Goal: Task Accomplishment & Management: Complete application form

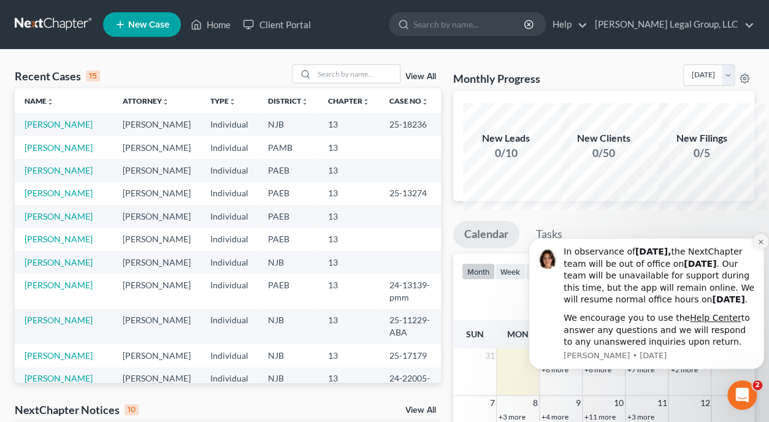
click at [761, 238] on icon "Dismiss notification" at bounding box center [760, 241] width 7 height 7
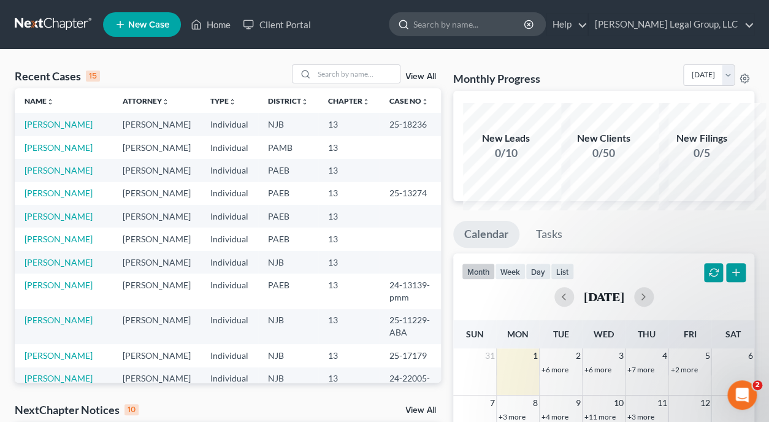
click at [467, 32] on input "search" at bounding box center [469, 24] width 112 height 23
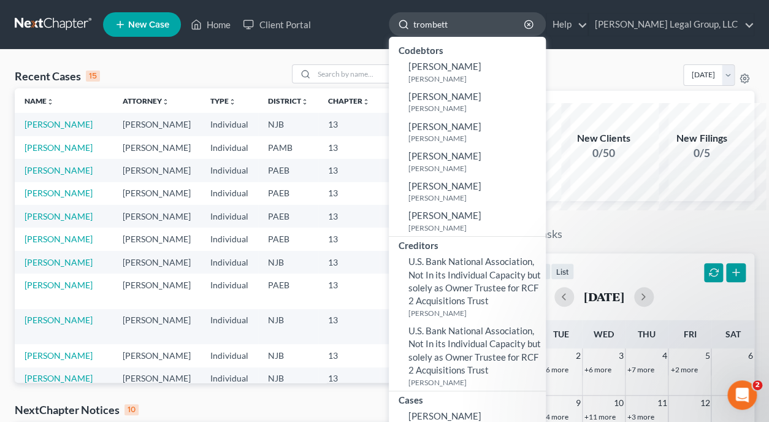
type input "[PERSON_NAME]"
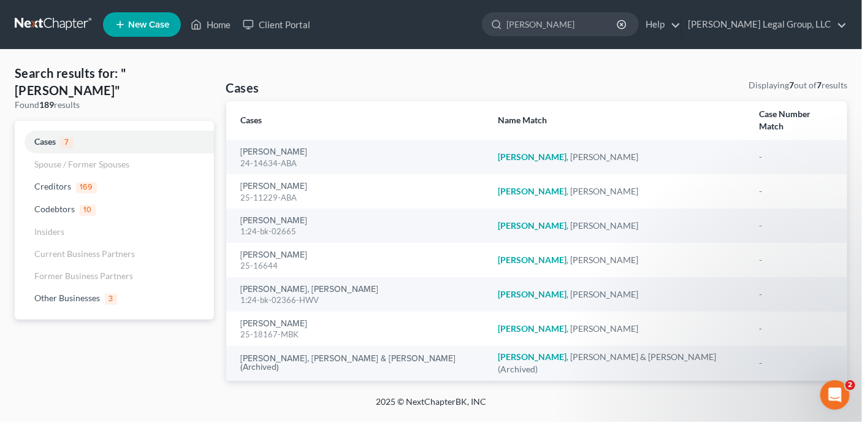
click at [428, 34] on ul "New Case Home Client Portal trombetta - No Result - Codebtors Michelle Trombett…" at bounding box center [475, 25] width 744 height 32
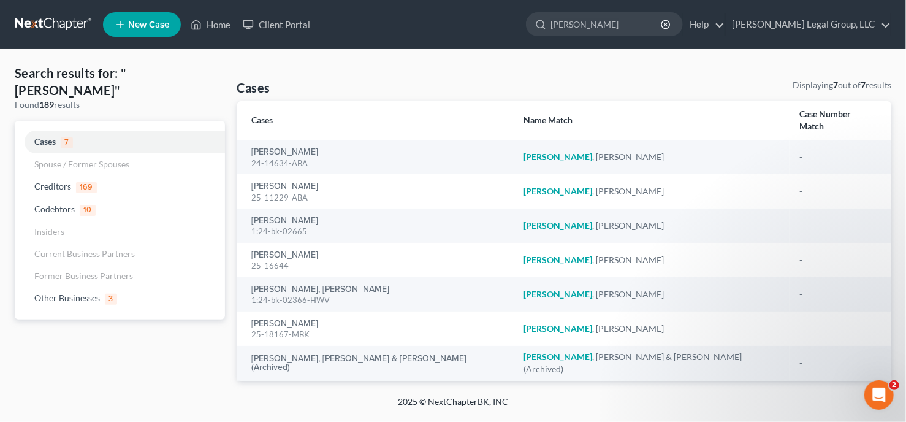
click at [70, 26] on link at bounding box center [54, 24] width 78 height 22
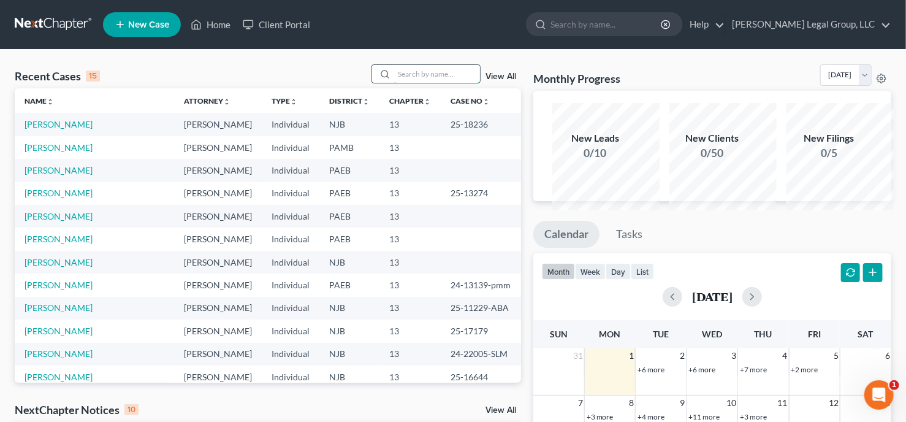
click at [394, 83] on input "search" at bounding box center [437, 74] width 86 height 18
type input "[PERSON_NAME]"
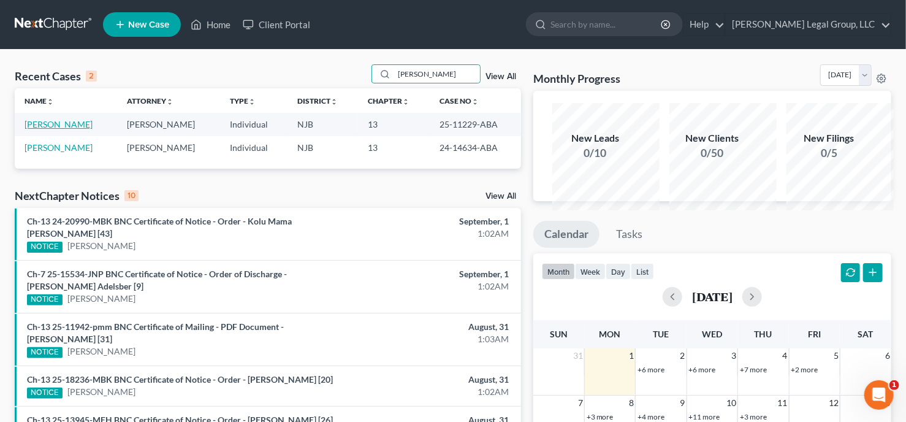
click at [54, 129] on link "[PERSON_NAME]" at bounding box center [59, 124] width 68 height 10
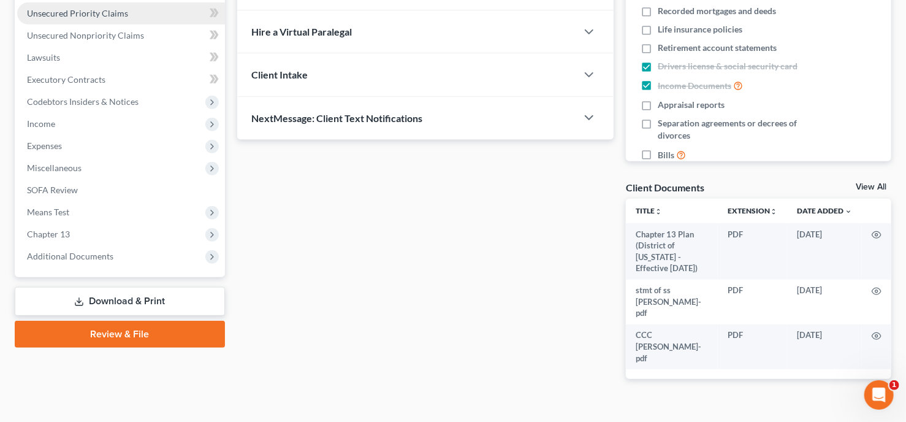
scroll to position [294, 0]
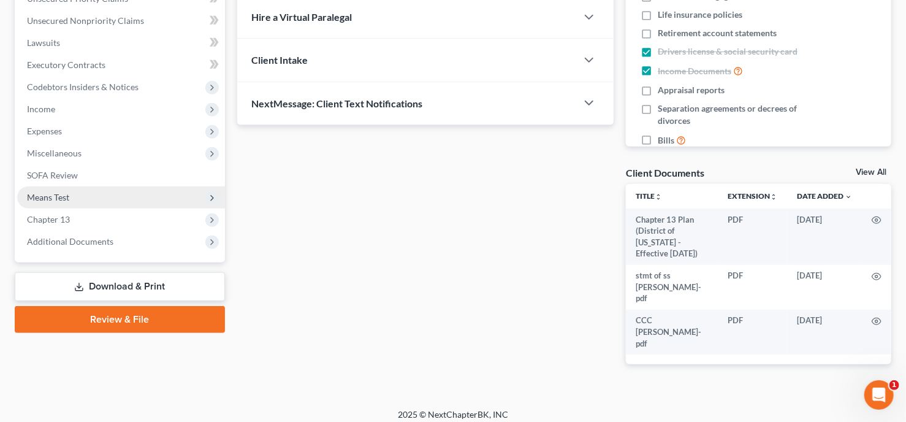
click at [91, 208] on span "Means Test" at bounding box center [121, 197] width 208 height 22
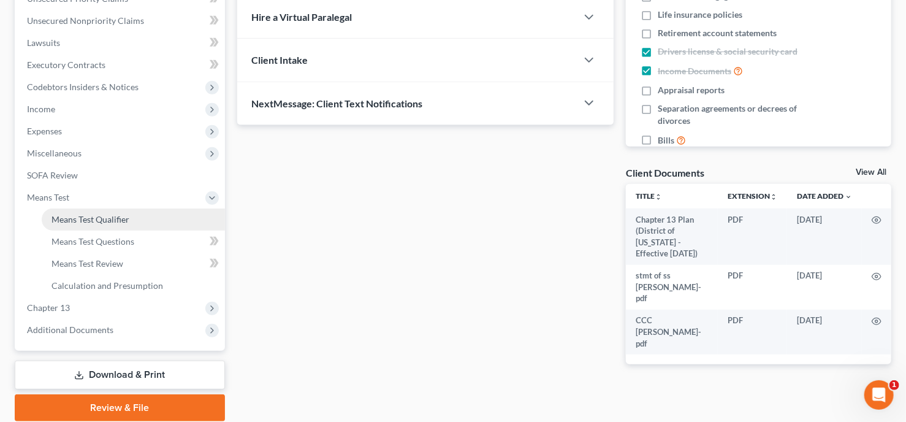
click at [106, 224] on span "Means Test Qualifier" at bounding box center [90, 219] width 78 height 10
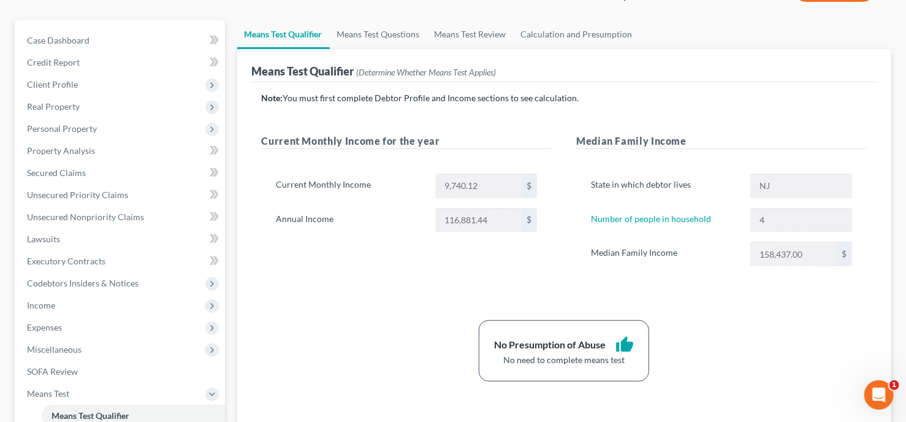
scroll to position [49, 0]
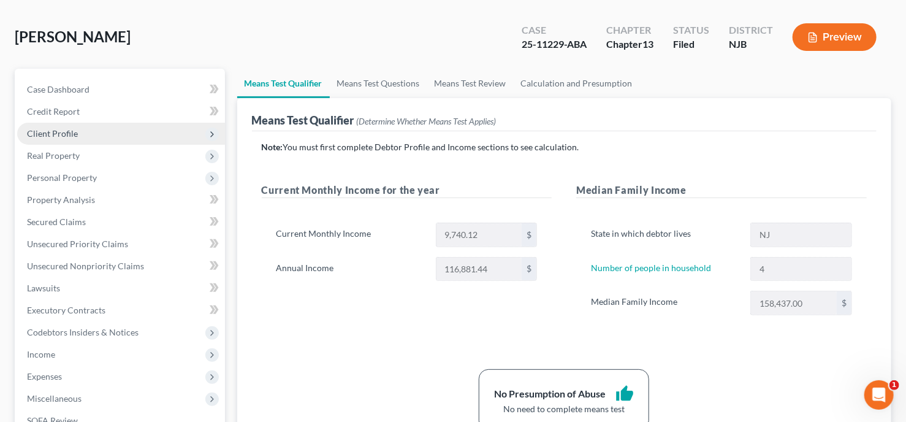
click at [78, 139] on span "Client Profile" at bounding box center [52, 133] width 51 height 10
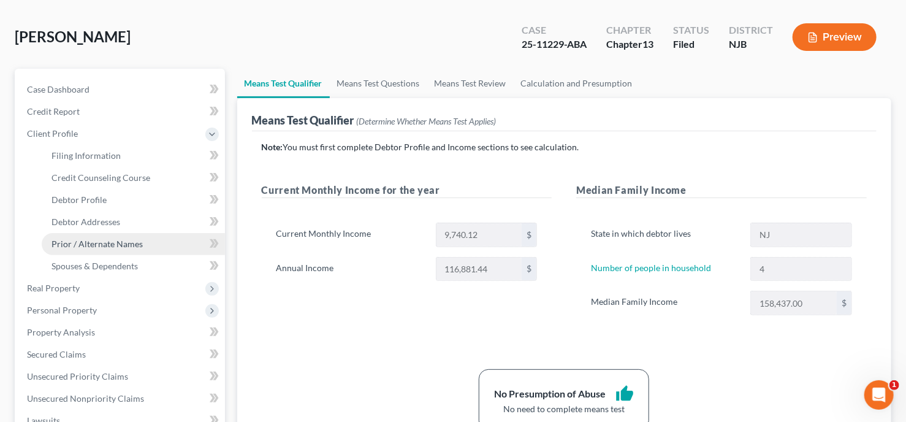
click at [116, 249] on span "Prior / Alternate Names" at bounding box center [96, 243] width 91 height 10
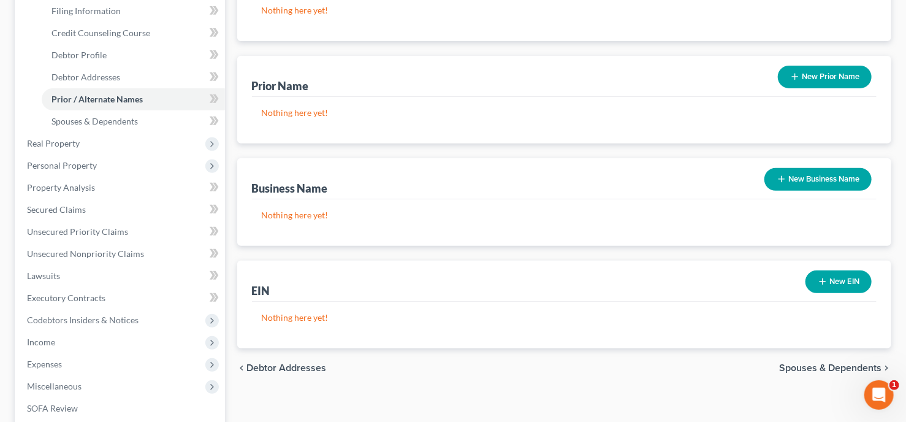
scroll to position [190, 0]
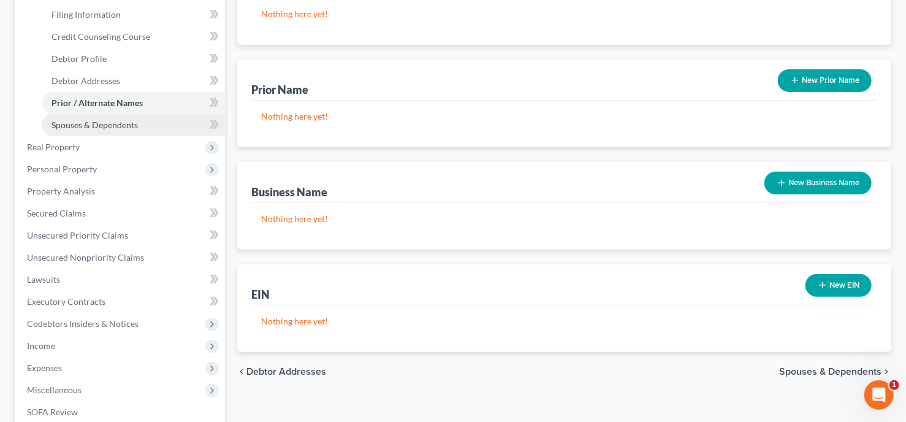
click at [138, 130] on span "Spouses & Dependents" at bounding box center [94, 125] width 86 height 10
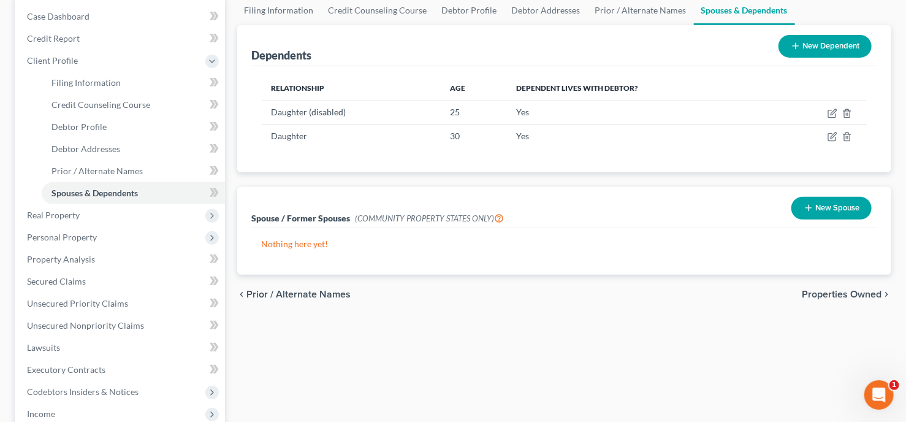
scroll to position [98, 0]
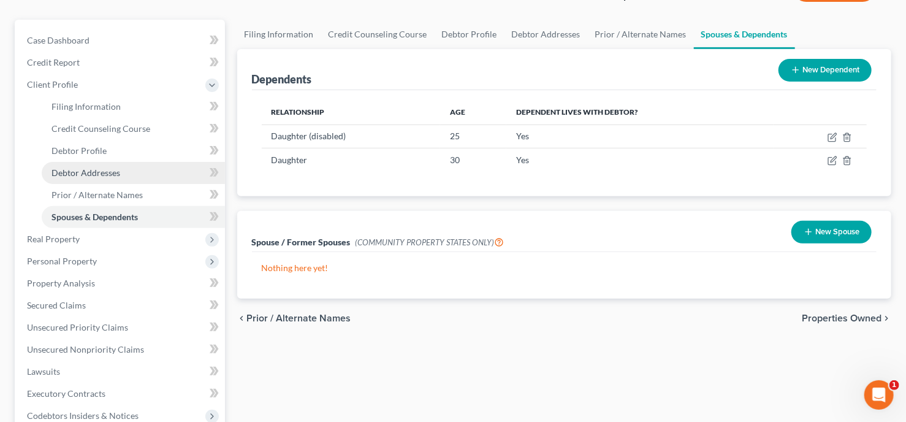
click at [120, 178] on span "Debtor Addresses" at bounding box center [85, 172] width 69 height 10
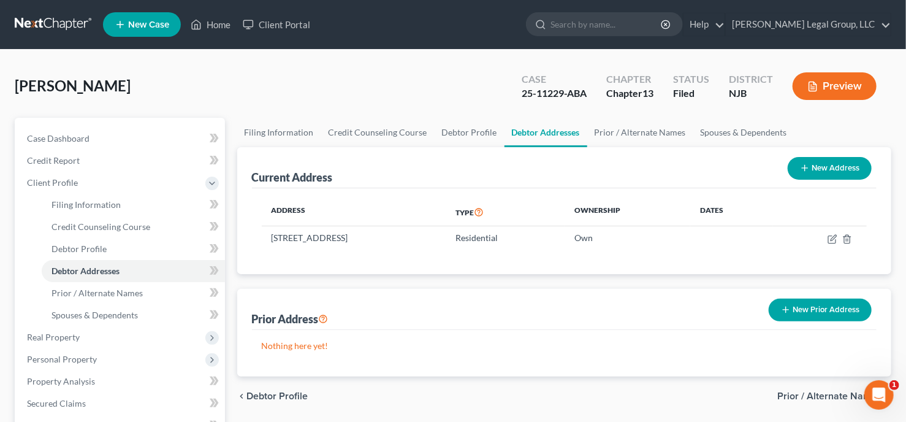
scroll to position [49, 0]
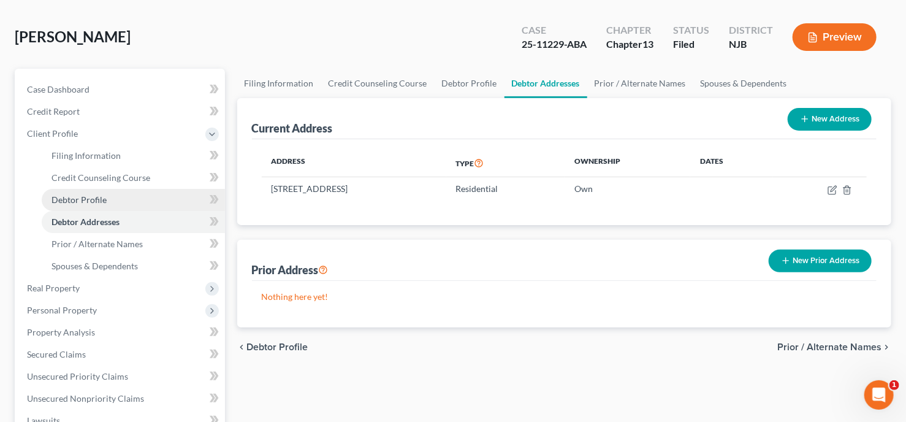
click at [126, 211] on link "Debtor Profile" at bounding box center [133, 200] width 183 height 22
select select "1"
select select "3"
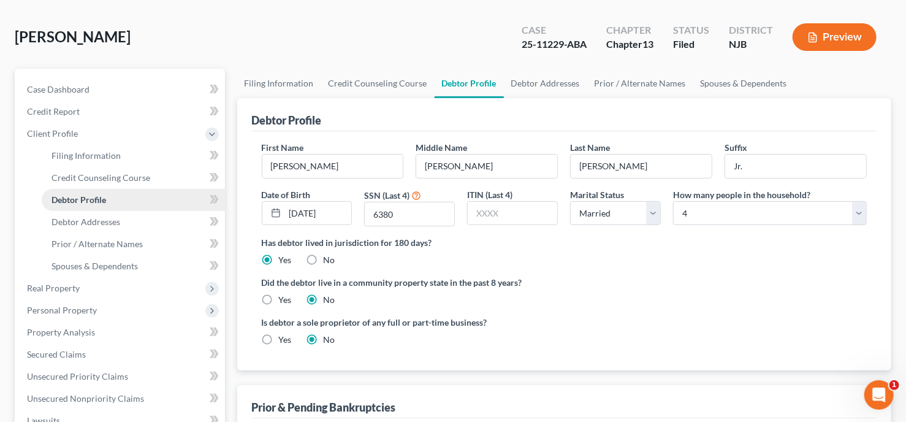
radio input "true"
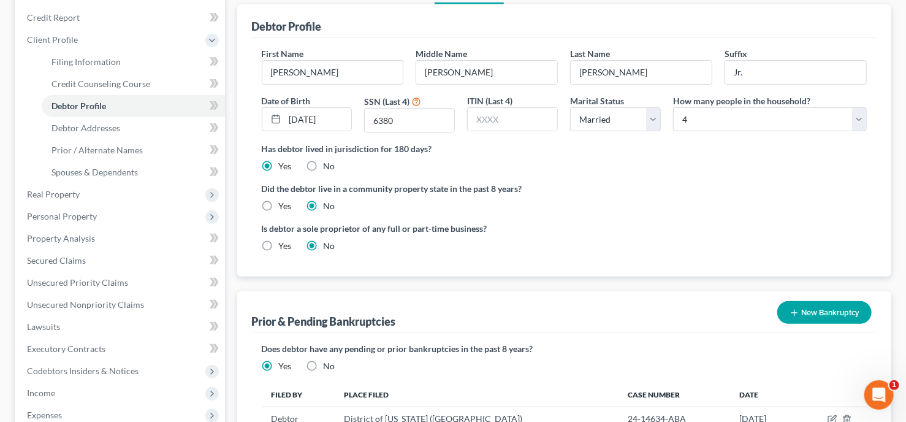
scroll to position [147, 0]
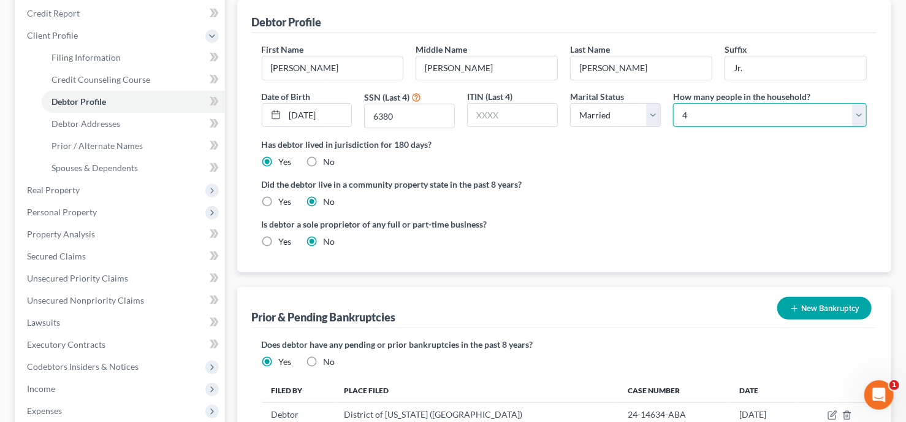
click at [849, 127] on select "Select 1 2 3 4 5 6 7 8 9 10 11 12 13 14 15 16 17 18 19 20" at bounding box center [770, 115] width 194 height 25
select select "2"
click at [673, 127] on select "Select 1 2 3 4 5 6 7 8 9 10 11 12 13 14 15 16 17 18 19 20" at bounding box center [770, 115] width 194 height 25
click at [639, 33] on div "Debtor Profile" at bounding box center [564, 16] width 625 height 33
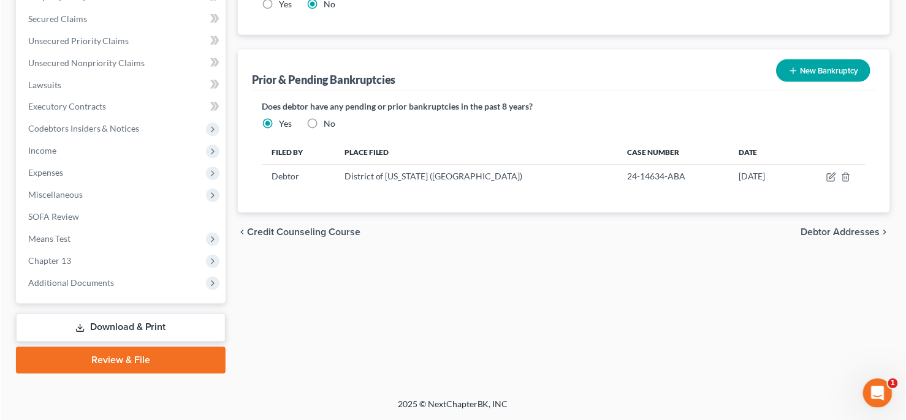
scroll to position [582, 0]
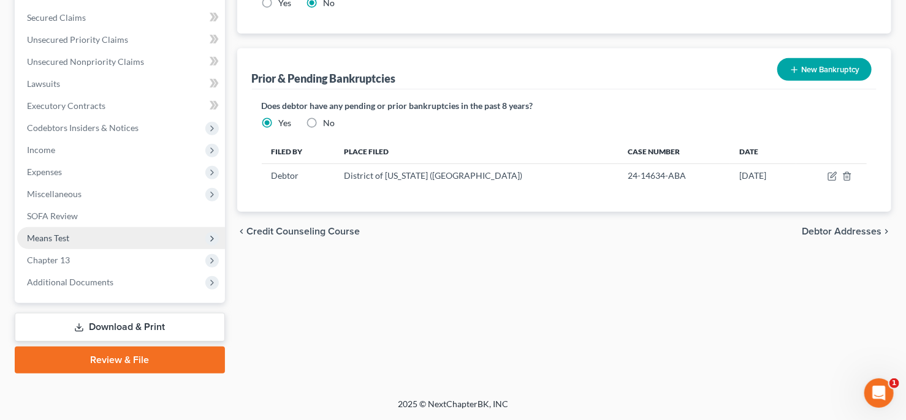
click at [69, 233] on span "Means Test" at bounding box center [48, 238] width 42 height 10
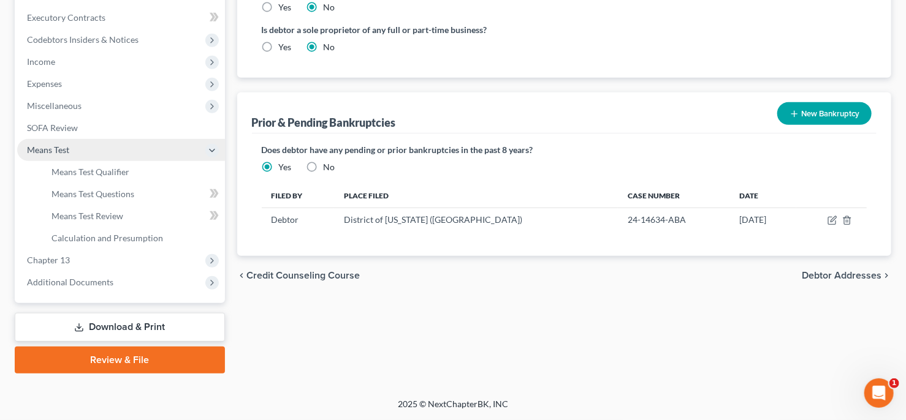
scroll to position [417, 0]
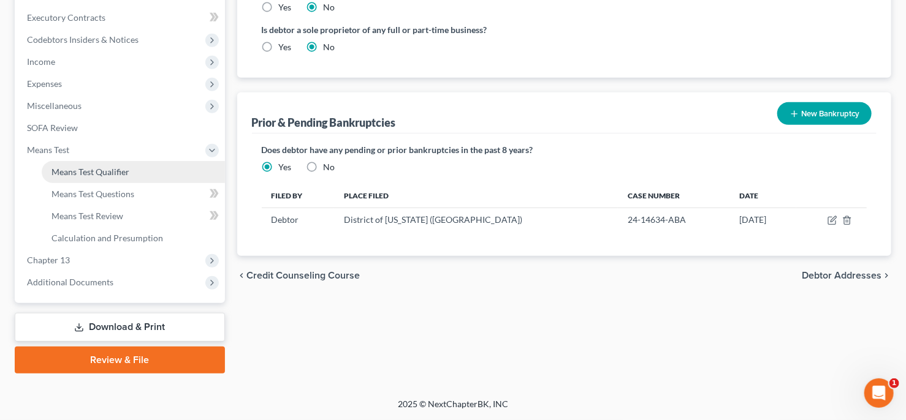
click at [112, 183] on link "Means Test Qualifier" at bounding box center [133, 172] width 183 height 22
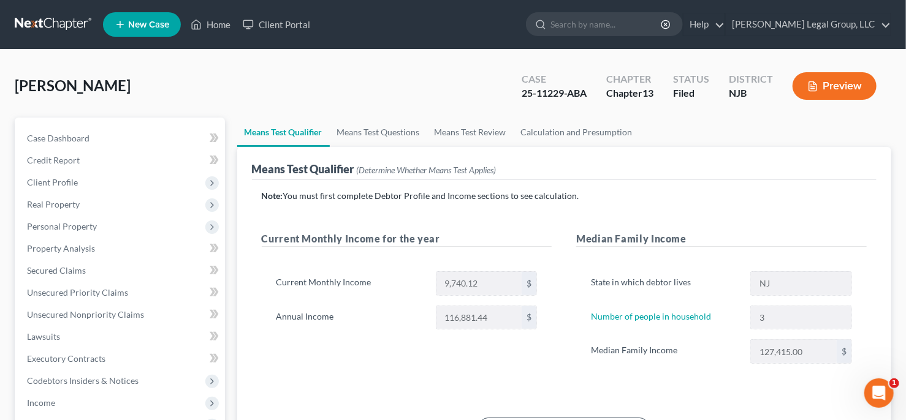
click at [831, 100] on button "Preview" at bounding box center [834, 86] width 84 height 28
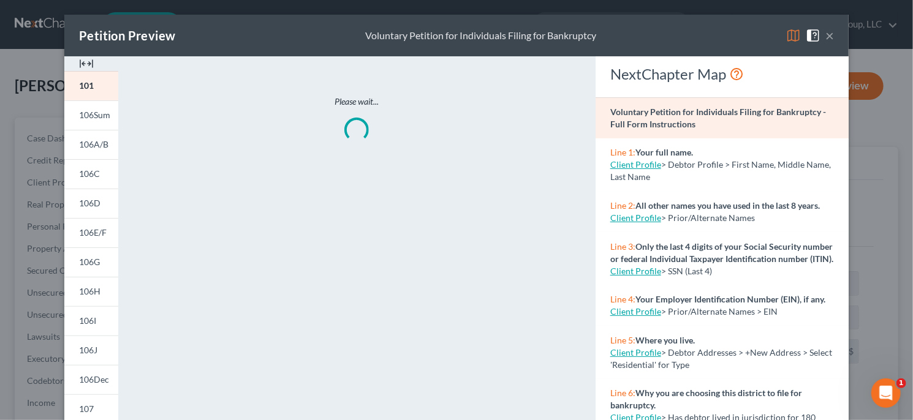
click at [801, 43] on img at bounding box center [793, 35] width 15 height 15
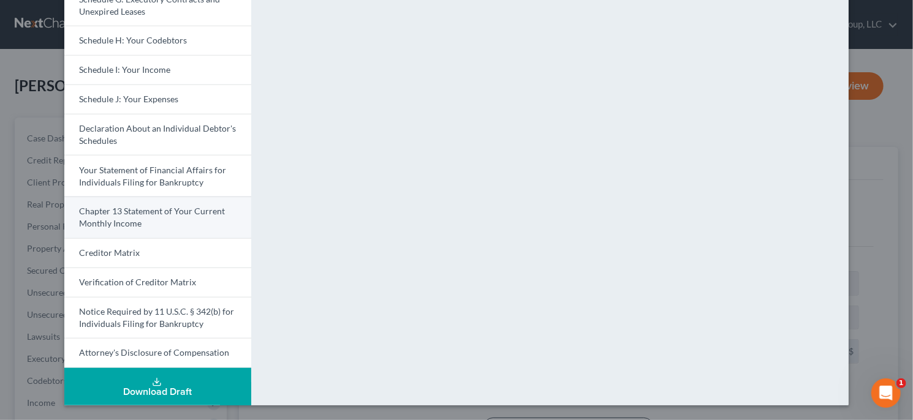
scroll to position [488, 0]
click at [119, 206] on span "Chapter 13 Statement of Your Current Monthly Income" at bounding box center [152, 217] width 146 height 23
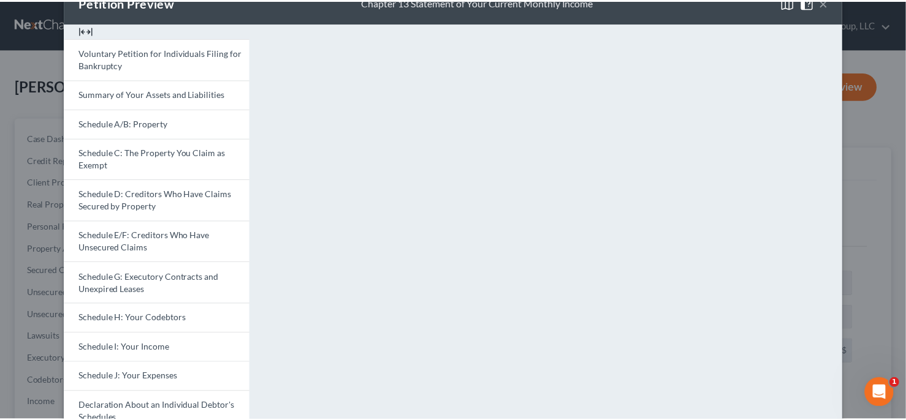
scroll to position [0, 0]
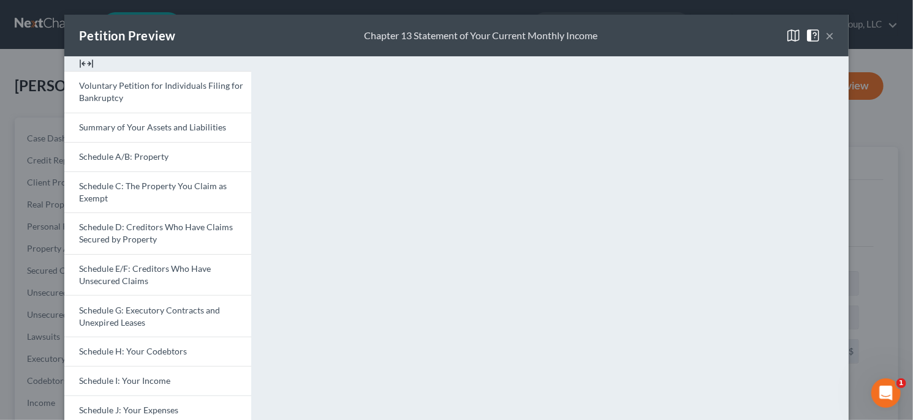
click at [834, 43] on button "×" at bounding box center [830, 35] width 9 height 15
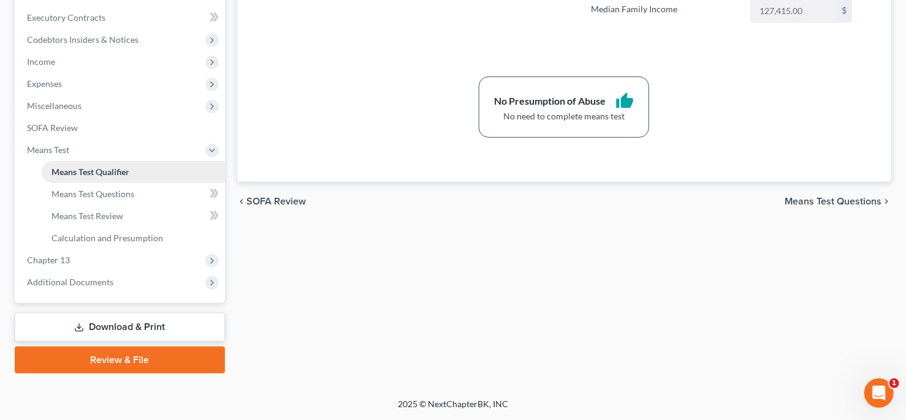
scroll to position [343, 0]
click at [105, 73] on span "Income" at bounding box center [121, 62] width 208 height 22
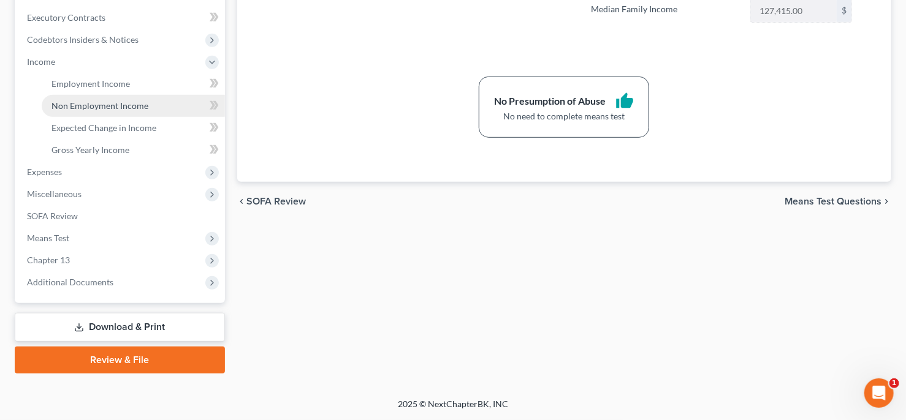
click at [118, 111] on span "Non Employment Income" at bounding box center [99, 106] width 97 height 10
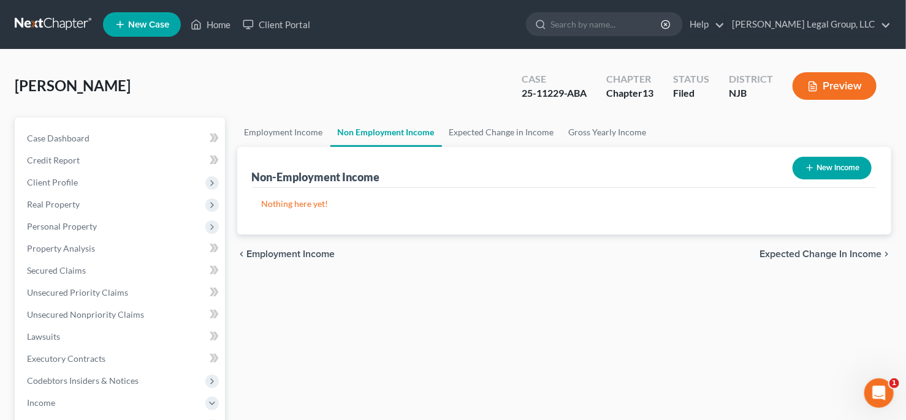
click at [819, 180] on button "New Income" at bounding box center [831, 168] width 79 height 23
select select "0"
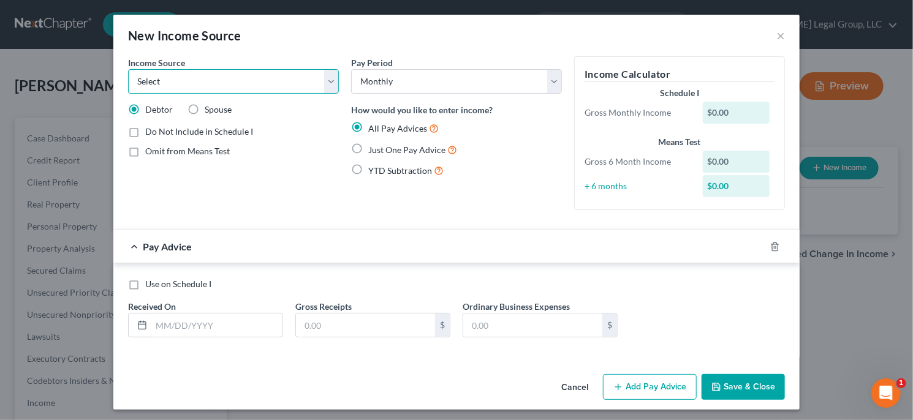
click at [305, 94] on select "Select Unemployment Disability (from employer) Pension Retirement Social Securi…" at bounding box center [233, 81] width 211 height 25
select select "4"
click at [128, 86] on select "Select Unemployment Disability (from employer) Pension Retirement Social Securi…" at bounding box center [233, 81] width 211 height 25
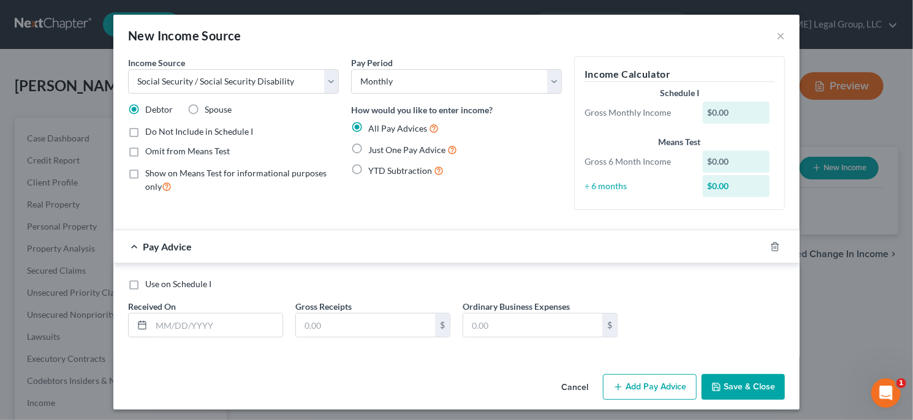
click at [145, 158] on label "Omit from Means Test" at bounding box center [187, 151] width 85 height 12
click at [150, 153] on input "Omit from Means Test" at bounding box center [154, 149] width 8 height 8
checkbox input "true"
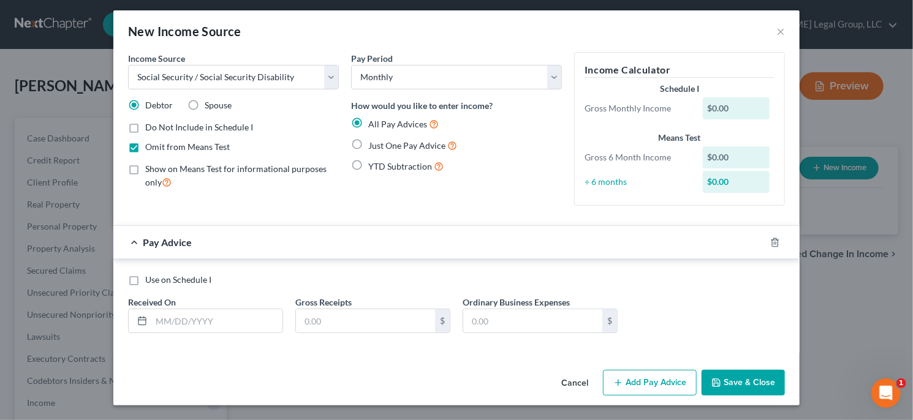
scroll to position [107, 0]
click at [145, 274] on label "Use on Schedule I" at bounding box center [178, 280] width 66 height 12
click at [150, 274] on input "Use on Schedule I" at bounding box center [154, 278] width 8 height 8
checkbox input "true"
click at [151, 309] on input "text" at bounding box center [216, 320] width 131 height 23
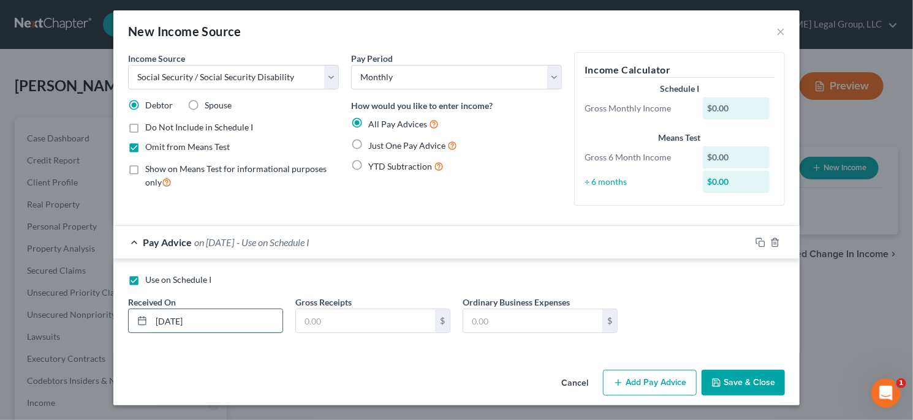
type input "[DATE]"
type input "668.98"
type input "0.00"
click at [785, 371] on button "Save & Close" at bounding box center [743, 383] width 83 height 26
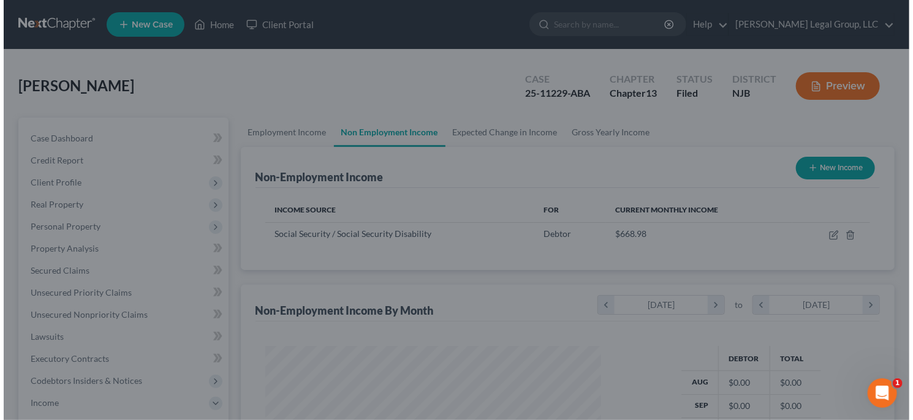
scroll to position [612589, 612504]
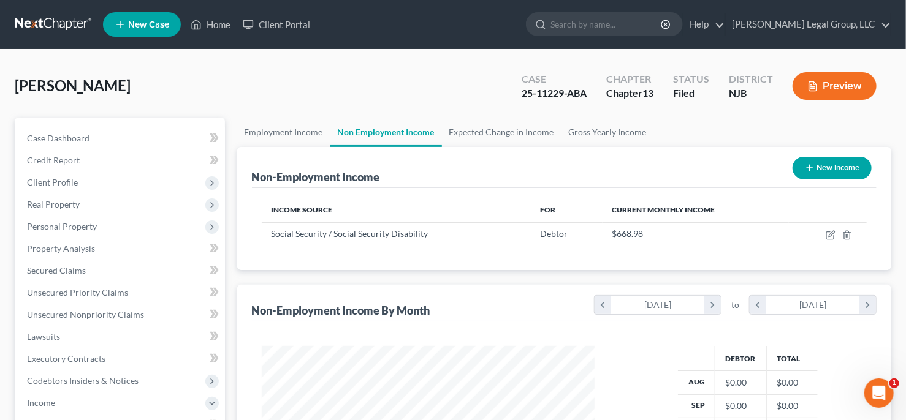
click at [822, 100] on button "Preview" at bounding box center [834, 86] width 84 height 28
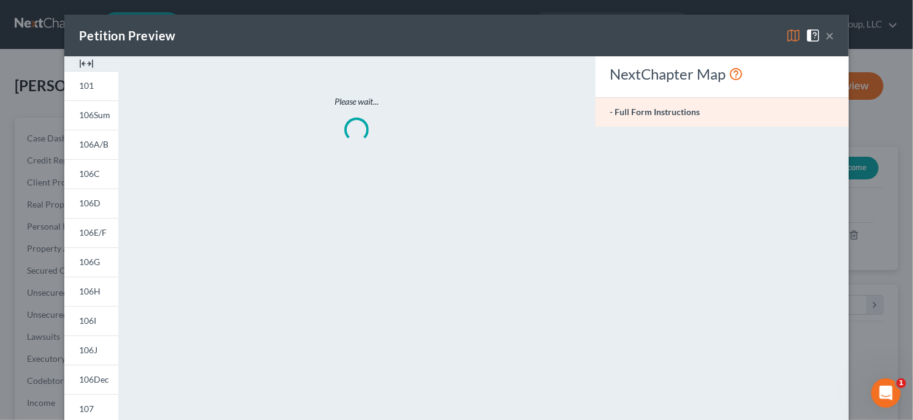
scroll to position [272, 360]
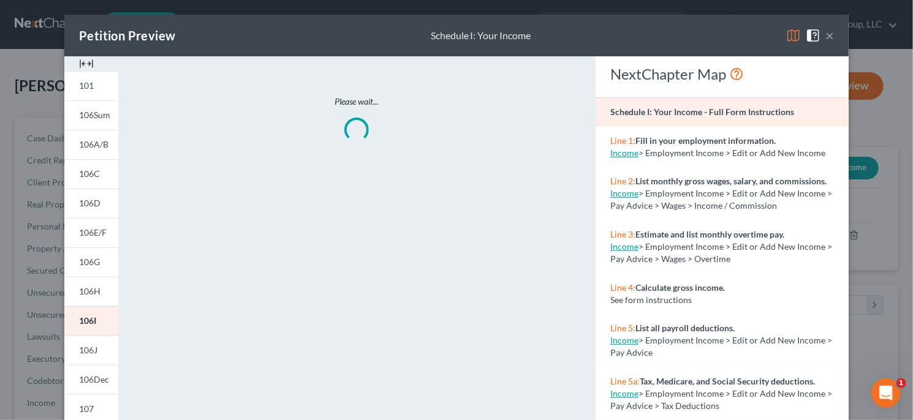
click at [801, 43] on img at bounding box center [793, 35] width 15 height 15
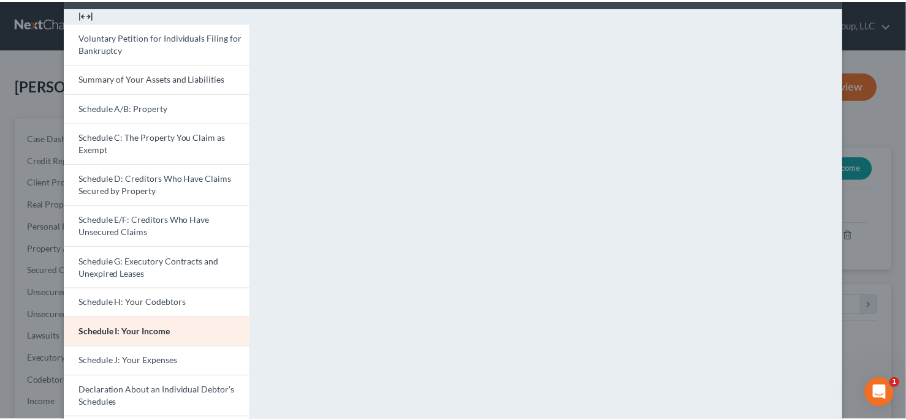
scroll to position [0, 0]
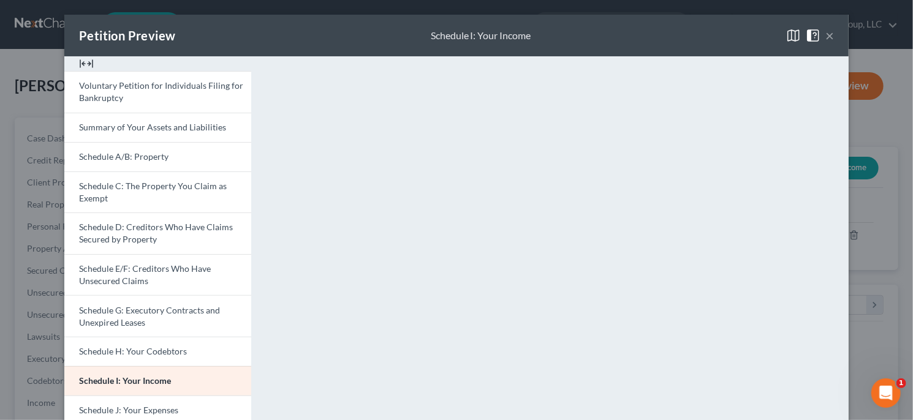
click at [834, 42] on button "×" at bounding box center [830, 35] width 9 height 15
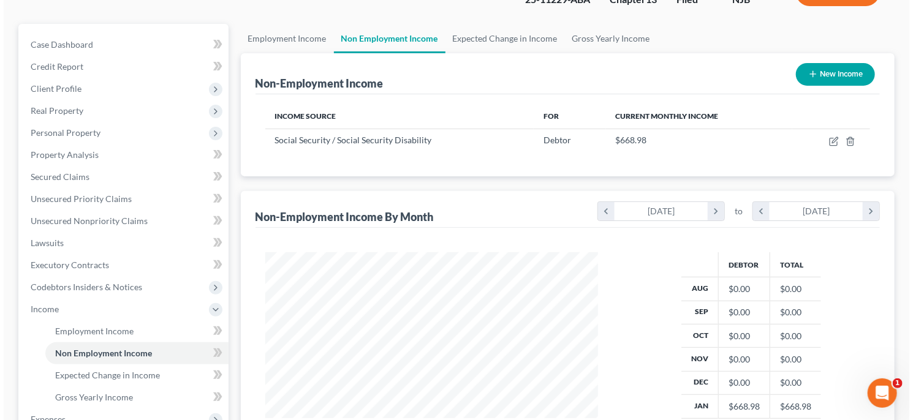
scroll to position [98, 0]
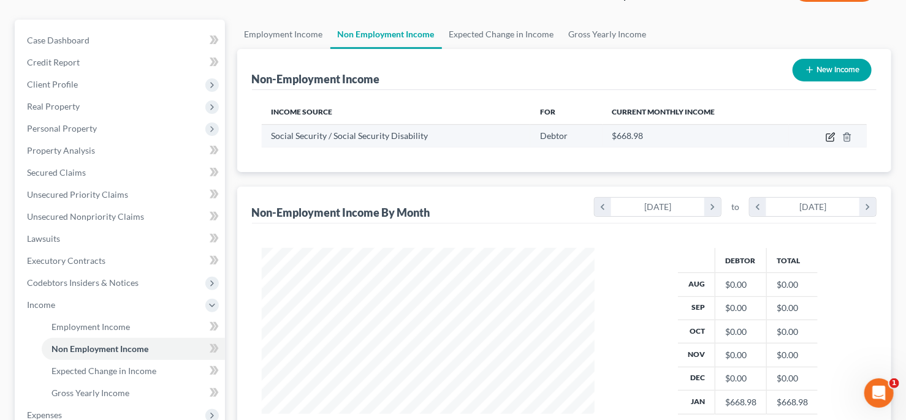
click at [826, 142] on icon "button" at bounding box center [829, 137] width 7 height 7
select select "4"
select select "0"
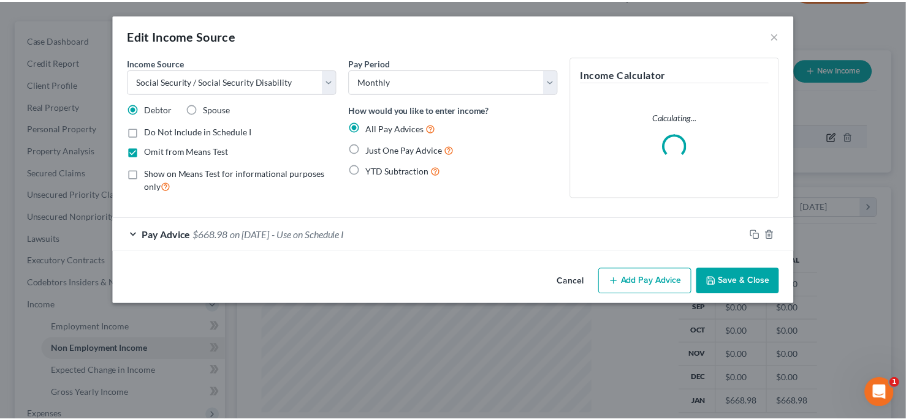
scroll to position [272, 360]
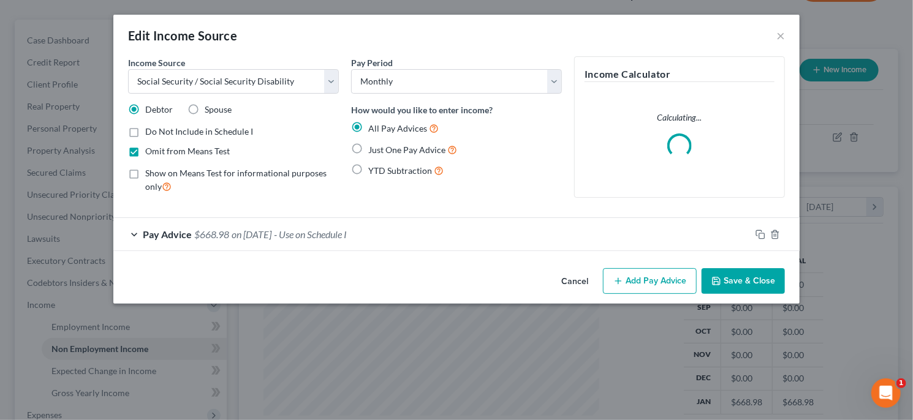
click at [205, 116] on label "Spouse" at bounding box center [218, 110] width 27 height 12
click at [210, 112] on input "Spouse" at bounding box center [214, 108] width 8 height 8
radio input "true"
click at [785, 294] on button "Save & Close" at bounding box center [743, 281] width 83 height 26
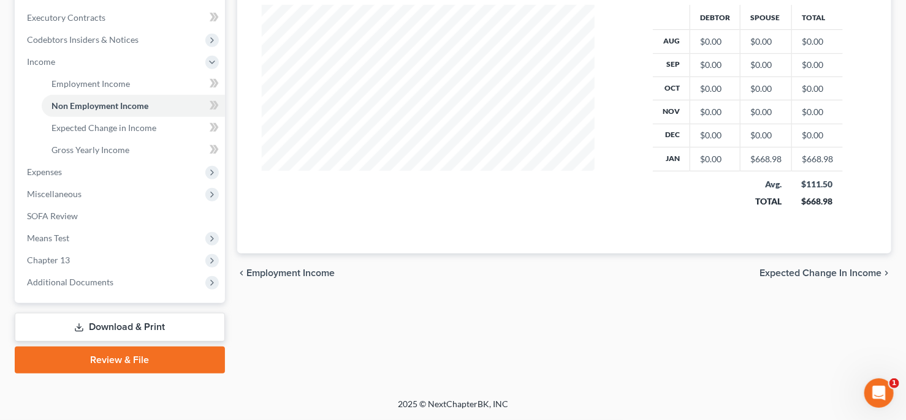
scroll to position [528, 0]
click at [99, 277] on span "Additional Documents" at bounding box center [70, 282] width 86 height 10
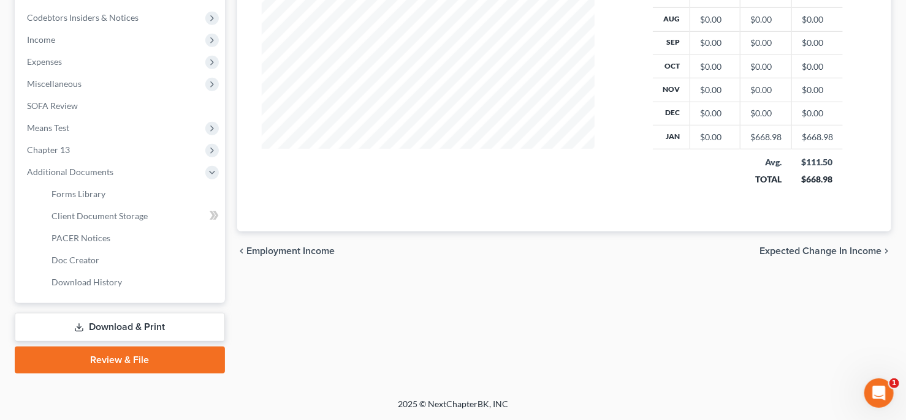
click at [145, 329] on link "Download & Print" at bounding box center [120, 327] width 210 height 29
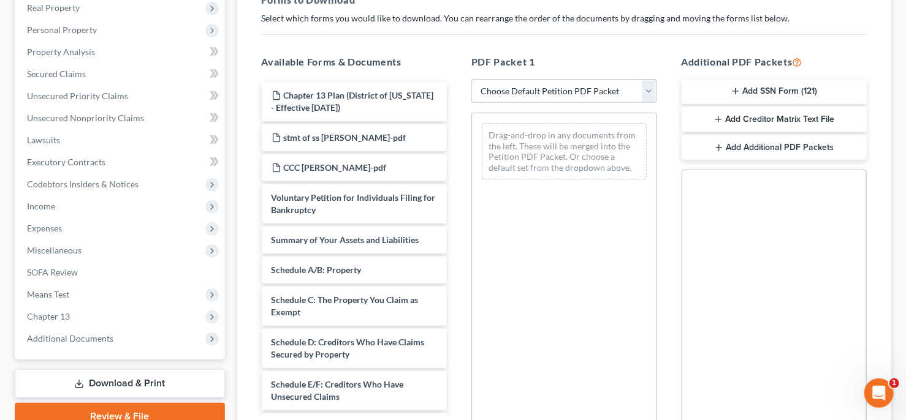
scroll to position [245, 0]
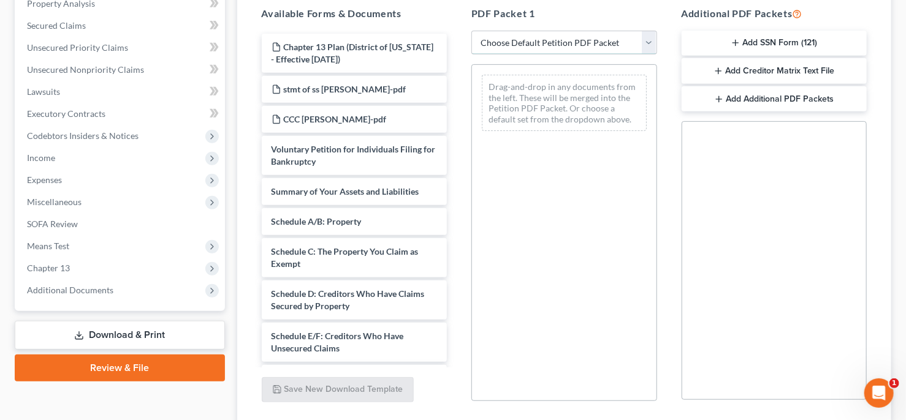
click at [647, 55] on select "Choose Default Petition PDF Packet Complete Bankruptcy Petition (all forms and …" at bounding box center [564, 43] width 186 height 25
select select "2"
click at [473, 55] on select "Choose Default Petition PDF Packet Complete Bankruptcy Petition (all forms and …" at bounding box center [564, 43] width 186 height 25
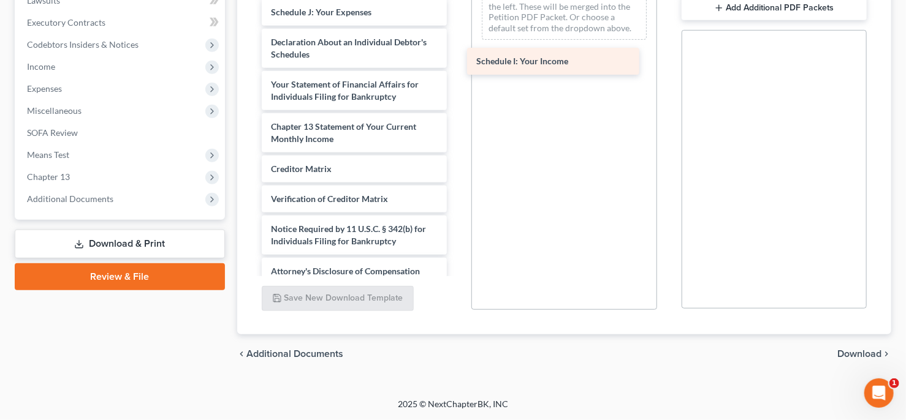
drag, startPoint x: 369, startPoint y: 164, endPoint x: 566, endPoint y: 58, distance: 224.0
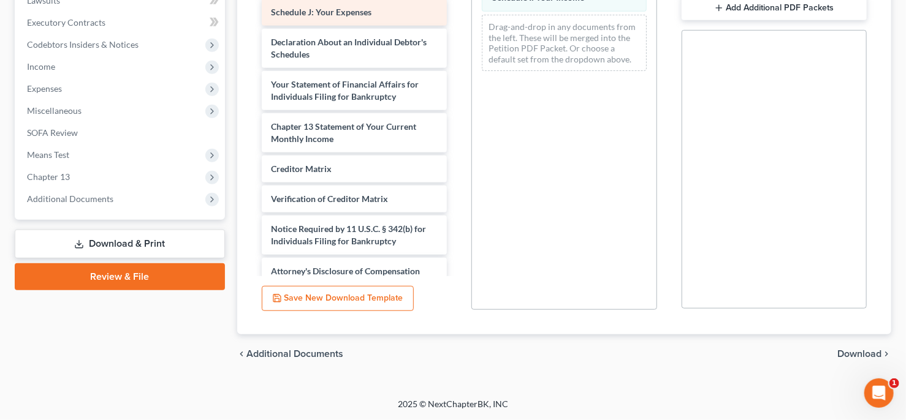
click at [353, 17] on span "Schedule J: Your Expenses" at bounding box center [321, 12] width 101 height 10
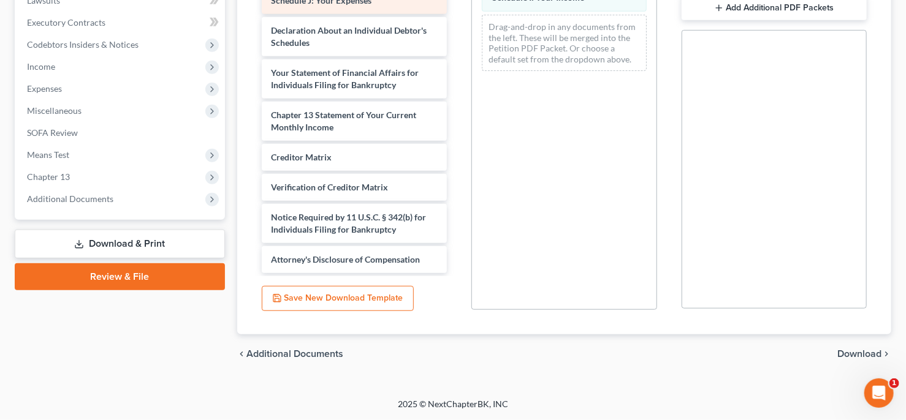
scroll to position [392, 0]
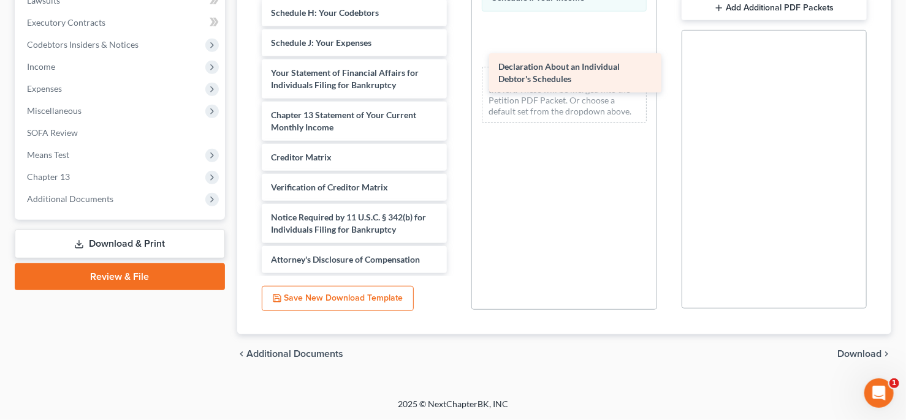
drag, startPoint x: 358, startPoint y: 61, endPoint x: 577, endPoint y: 71, distance: 219.6
click at [457, 71] on div "Declaration About an Individual Debtor's Schedules Voluntary Petition for Indiv…" at bounding box center [354, 0] width 205 height 545
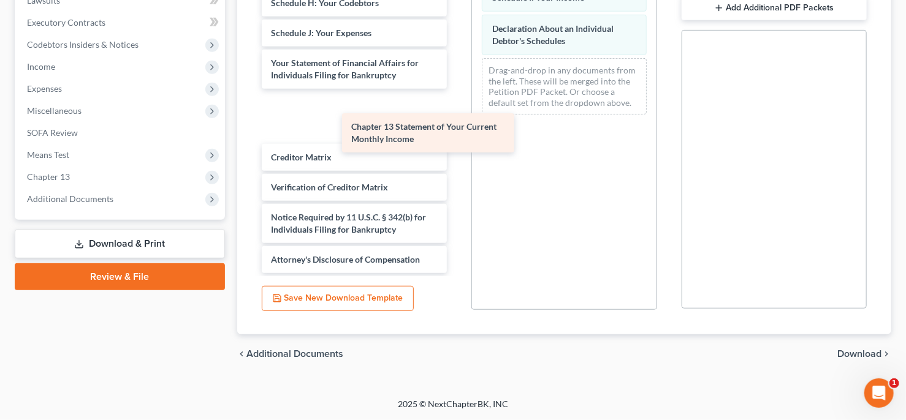
scroll to position [395, 0]
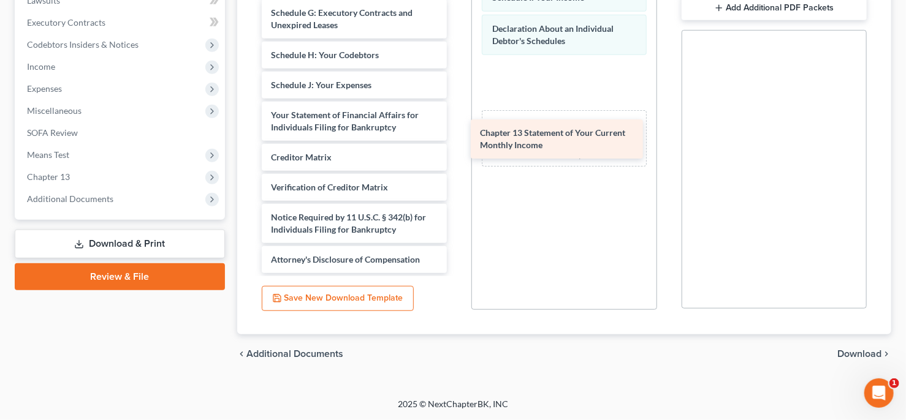
drag, startPoint x: 360, startPoint y: 125, endPoint x: 561, endPoint y: 140, distance: 201.6
click at [457, 140] on div "Chapter 13 Statement of Your Current Monthly Income Voluntary Petition for Indi…" at bounding box center [354, 21] width 205 height 503
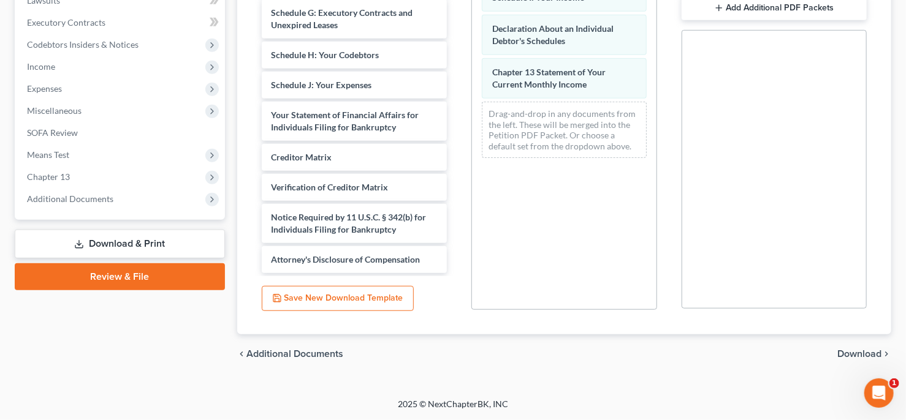
scroll to position [462, 0]
click at [856, 349] on span "Download" at bounding box center [859, 354] width 44 height 10
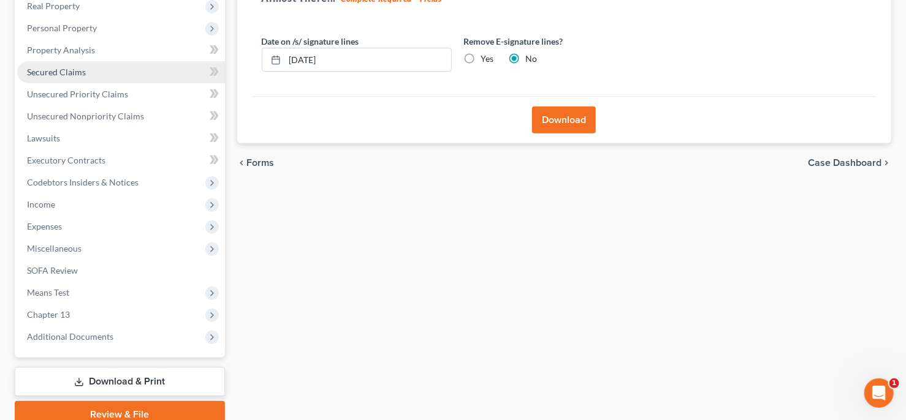
scroll to position [222, 0]
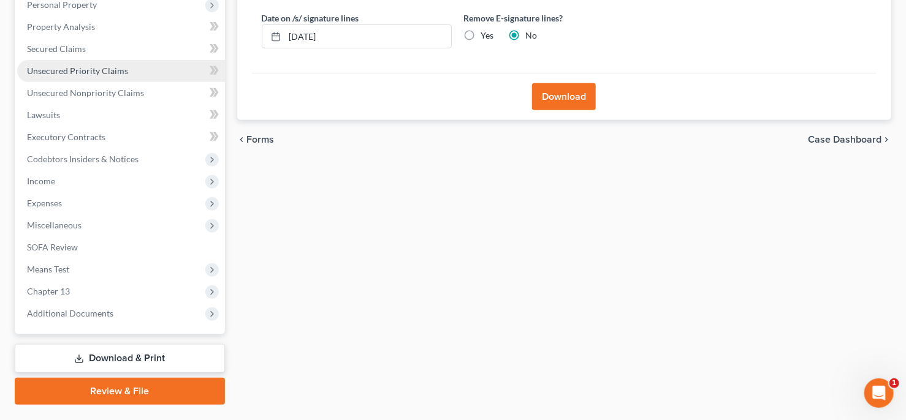
click at [158, 82] on link "Unsecured Priority Claims" at bounding box center [121, 71] width 208 height 22
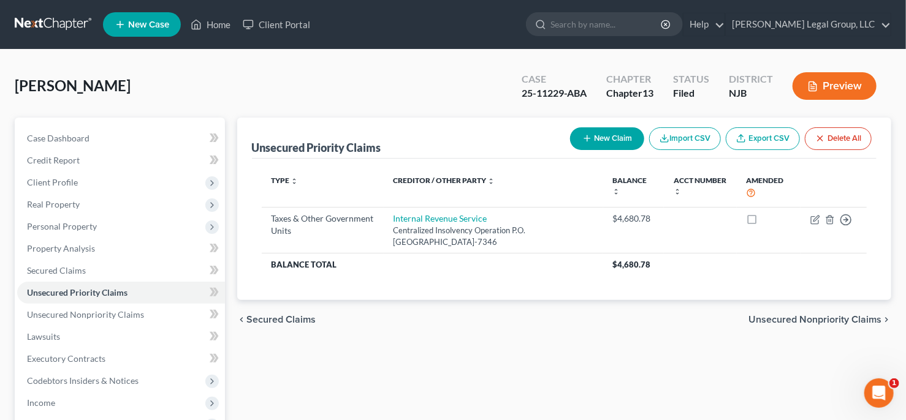
click at [570, 150] on button "New Claim" at bounding box center [607, 138] width 74 height 23
select select "0"
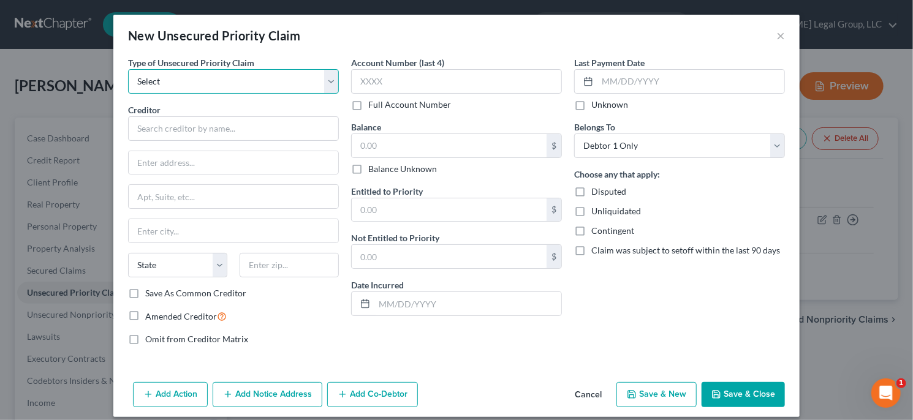
click at [295, 94] on select "Select Taxes & Other Government Units Domestic Support Obligations Extensions o…" at bounding box center [233, 81] width 211 height 25
select select "0"
click at [128, 86] on select "Select Taxes & Other Government Units Domestic Support Obligations Extensions o…" at bounding box center [233, 81] width 211 height 25
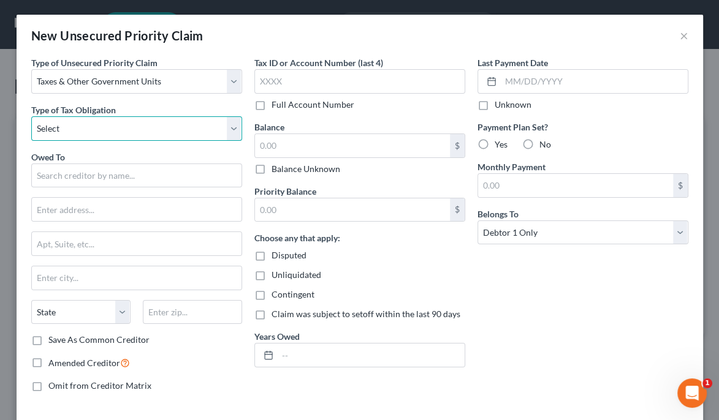
click at [105, 141] on select "Select Federal City State Franchise Tax Board Other" at bounding box center [136, 128] width 211 height 25
select select "2"
click at [37, 141] on select "Select Federal City State Franchise Tax Board Other" at bounding box center [136, 128] width 211 height 25
click at [88, 188] on div "Owed To *" at bounding box center [136, 169] width 211 height 37
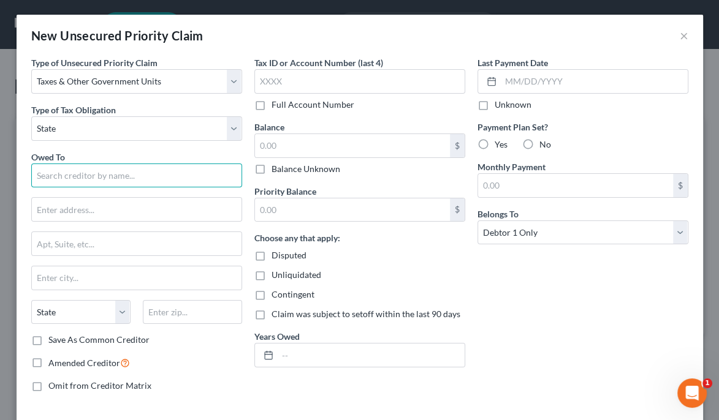
click at [86, 188] on input "text" at bounding box center [136, 176] width 211 height 25
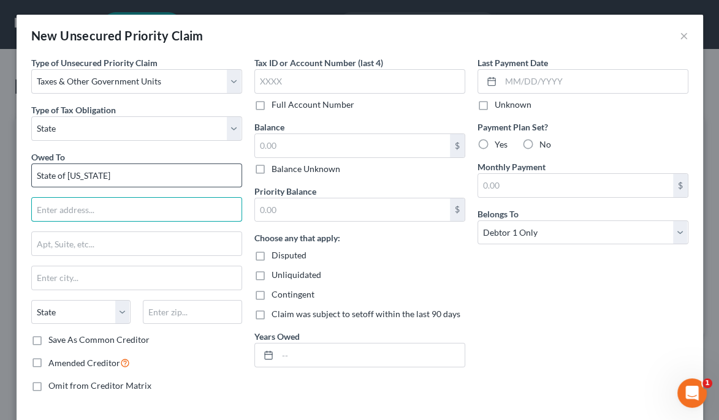
type input "State of [US_STATE]"
type input "Div. of Taxation - Bankruptcy Unit"
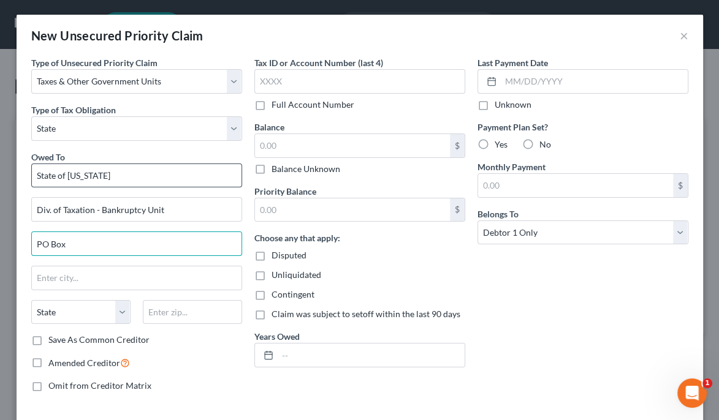
type input "PO Box"
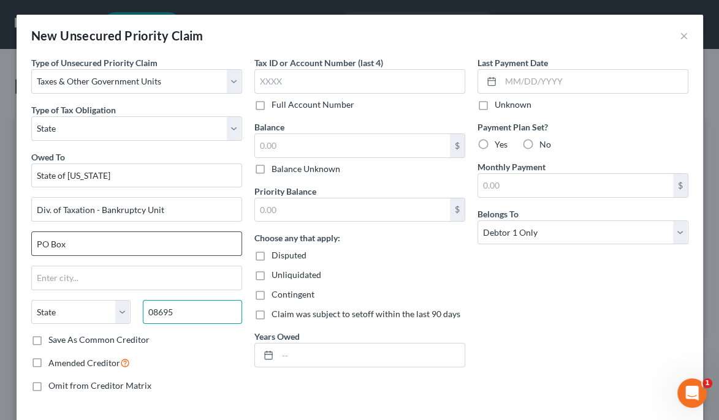
type input "08695"
type input "[GEOGRAPHIC_DATA]"
select select "33"
click at [108, 256] on input "PO Box" at bounding box center [137, 243] width 210 height 23
type input "PO Box 245"
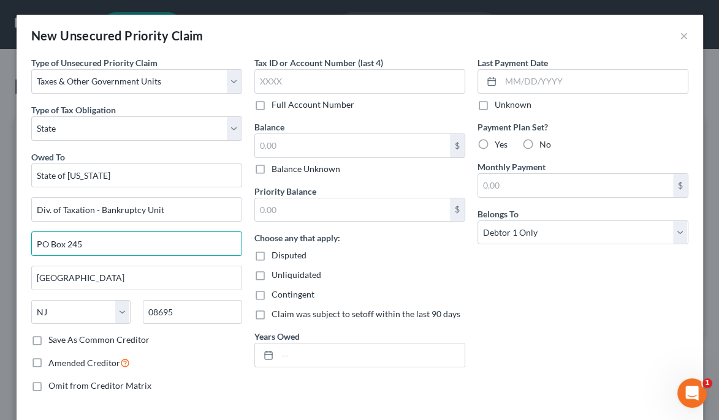
click at [246, 280] on div "Type of Unsecured Priority Claim * Select Taxes & Other Government Units Domest…" at bounding box center [136, 229] width 223 height 346
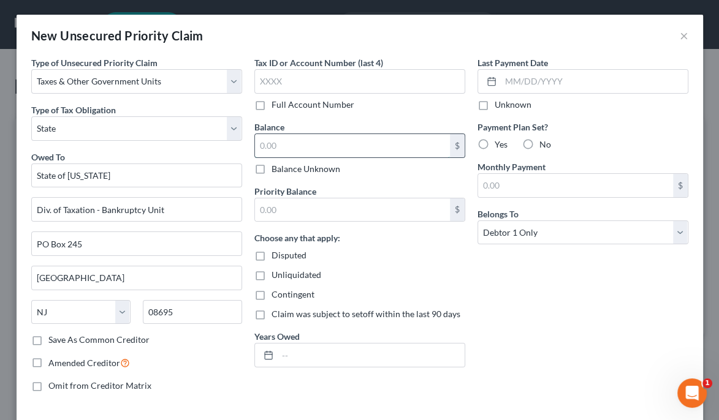
click at [332, 158] on input "text" at bounding box center [352, 145] width 195 height 23
type input "6,297.31"
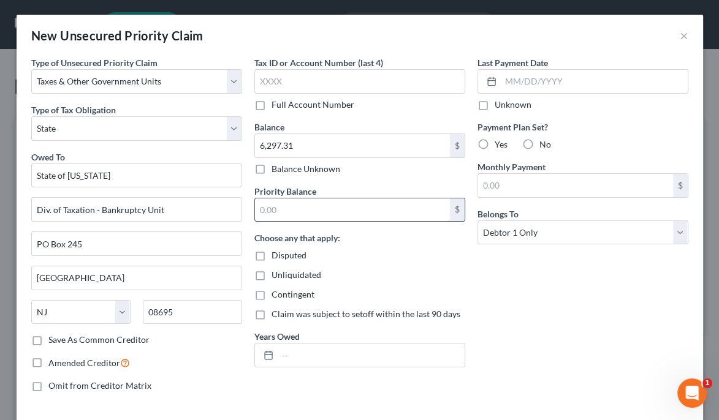
click at [302, 222] on input "text" at bounding box center [352, 210] width 195 height 23
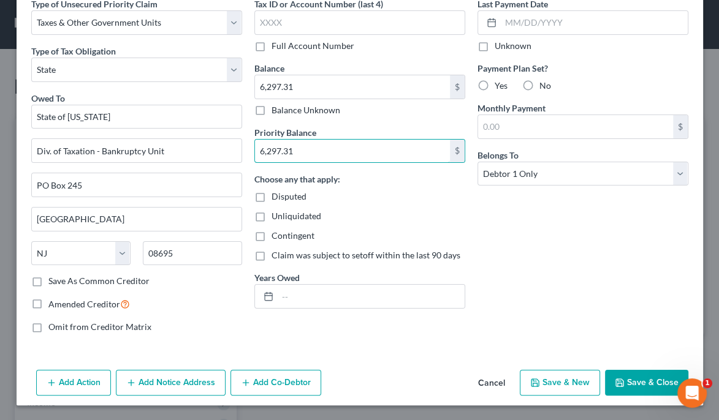
scroll to position [173, 0]
type input "6,297.31"
click at [311, 286] on input "text" at bounding box center [371, 296] width 187 height 23
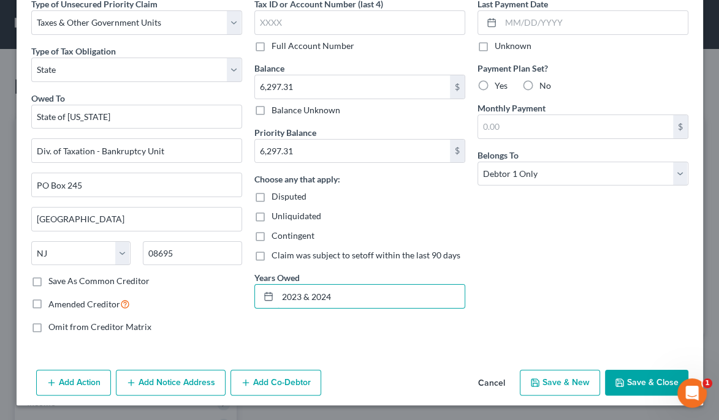
scroll to position [75, 0]
type input "2023 & 2024"
click at [560, 186] on select "Select Debtor 1 Only Debtor 2 Only Debtor 1 And Debtor 2 Only At Least One Of T…" at bounding box center [582, 174] width 211 height 25
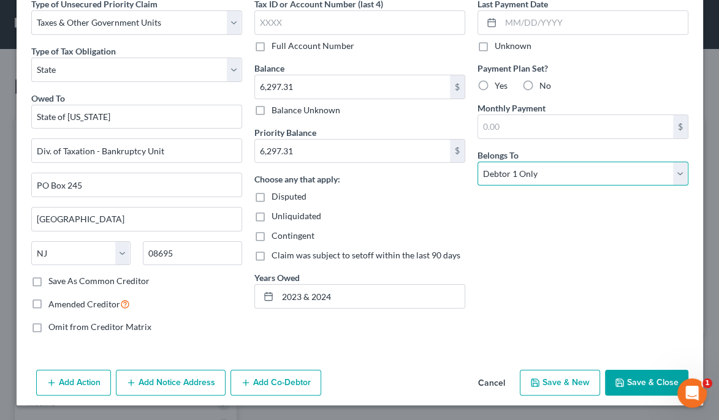
select select "3"
click at [477, 186] on select "Select Debtor 1 Only Debtor 2 Only Debtor 1 And Debtor 2 Only At Least One Of T…" at bounding box center [582, 174] width 211 height 25
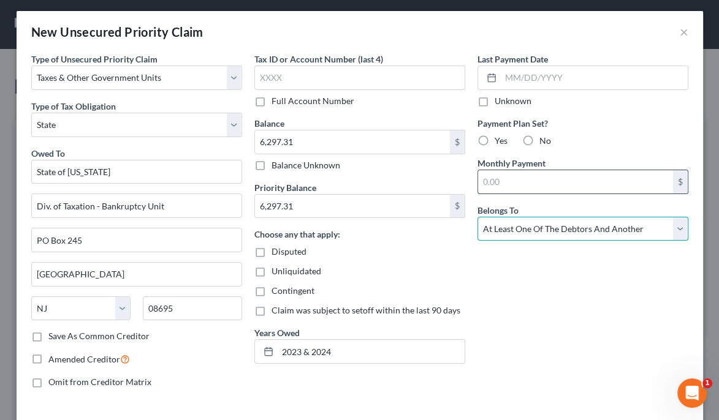
scroll to position [0, 0]
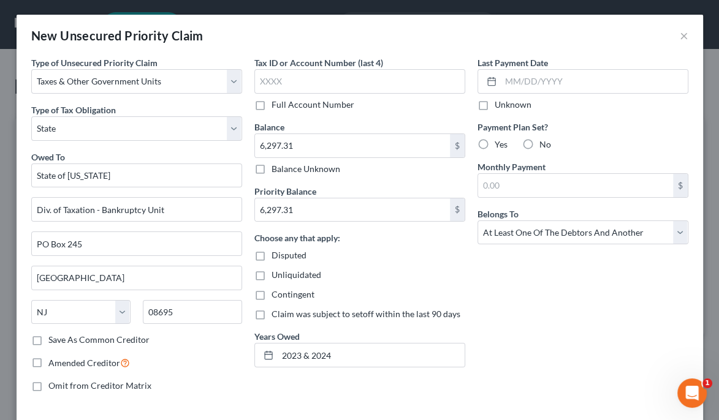
click at [539, 151] on label "No" at bounding box center [545, 145] width 12 height 12
click at [544, 146] on input "No" at bounding box center [548, 143] width 8 height 8
radio input "true"
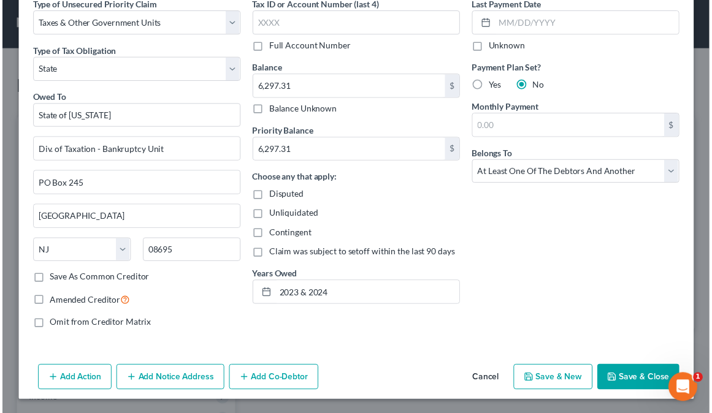
scroll to position [173, 0]
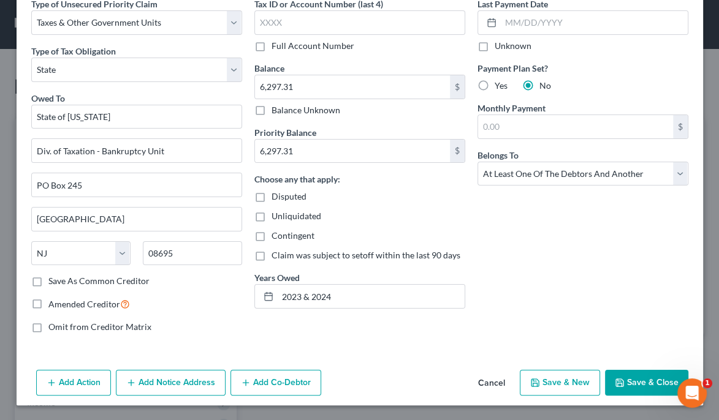
click at [623, 370] on button "Save & Close" at bounding box center [646, 383] width 83 height 26
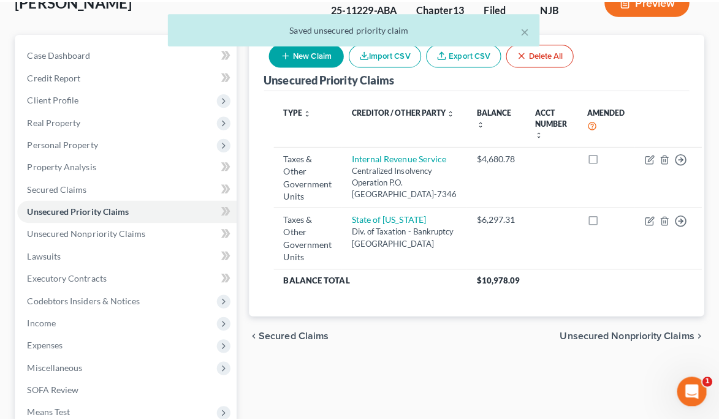
scroll to position [98, 0]
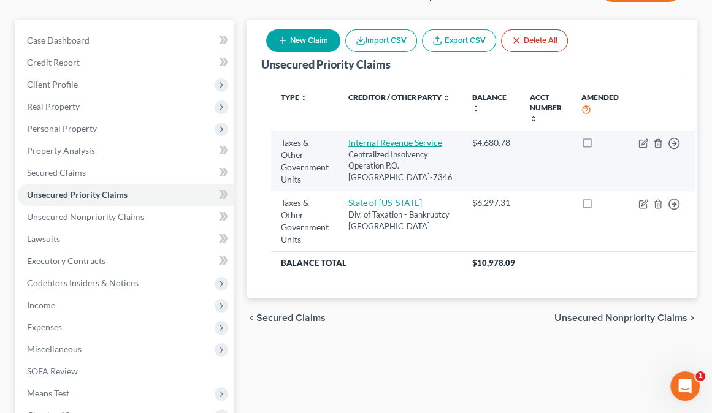
click at [403, 148] on link "Internal Revenue Service" at bounding box center [395, 142] width 94 height 10
select select "0"
select select "39"
select select "0"
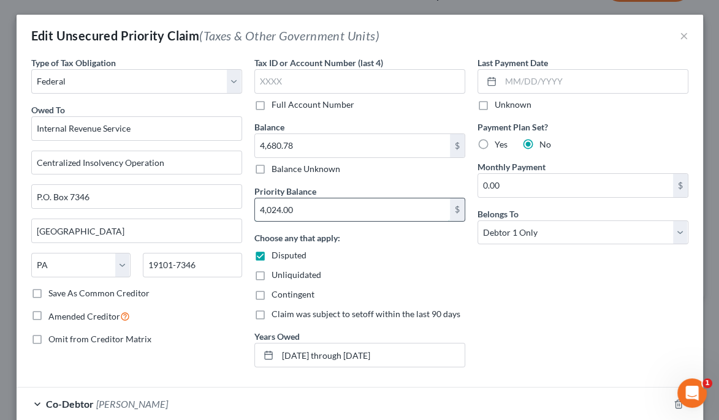
click at [335, 222] on input "4,024.00" at bounding box center [352, 210] width 195 height 23
type input "11,058.69"
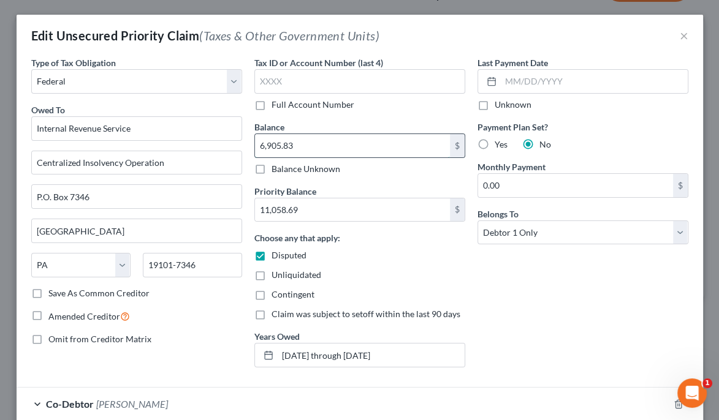
type input "6,905.83"
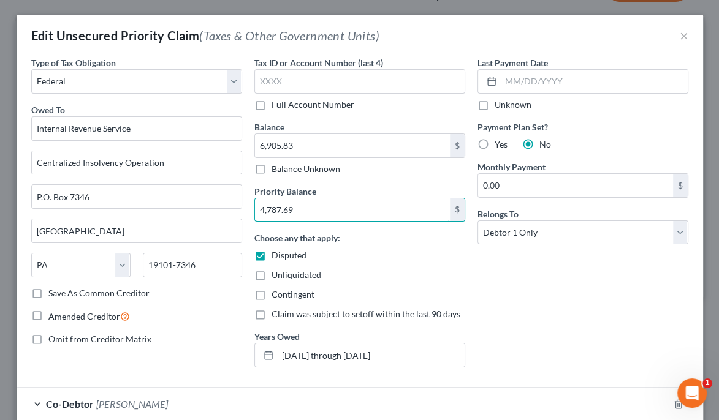
type input "4,787.69"
click at [453, 304] on div "Choose any that apply: Disputed Unliquidated Contingent Claim was subject to se…" at bounding box center [359, 276] width 211 height 89
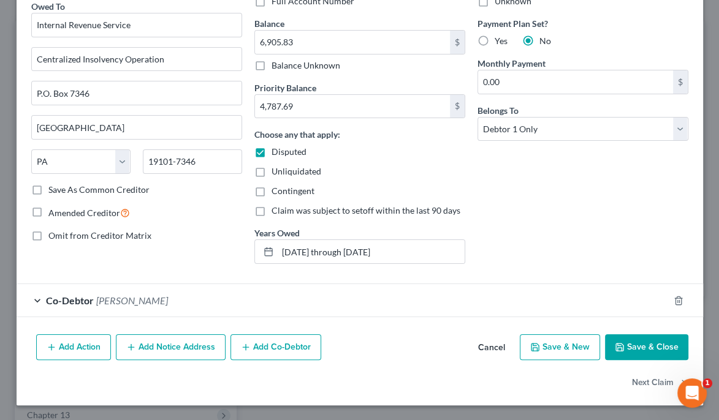
scroll to position [196, 0]
drag, startPoint x: 391, startPoint y: 258, endPoint x: 309, endPoint y: 255, distance: 82.2
click at [309, 255] on input "[DATE] through [DATE]" at bounding box center [371, 251] width 187 height 23
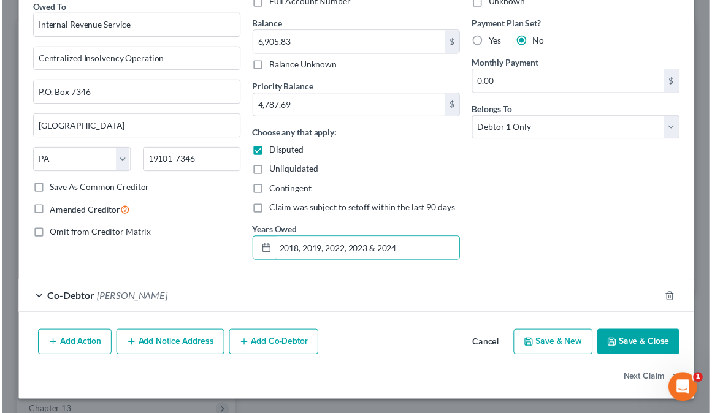
scroll to position [244, 0]
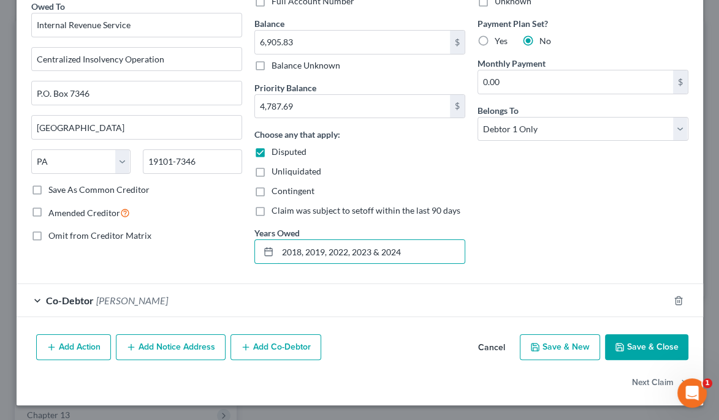
type input "2018, 2019, 2022, 2023 & 2024"
click at [618, 335] on button "Save & Close" at bounding box center [646, 348] width 83 height 26
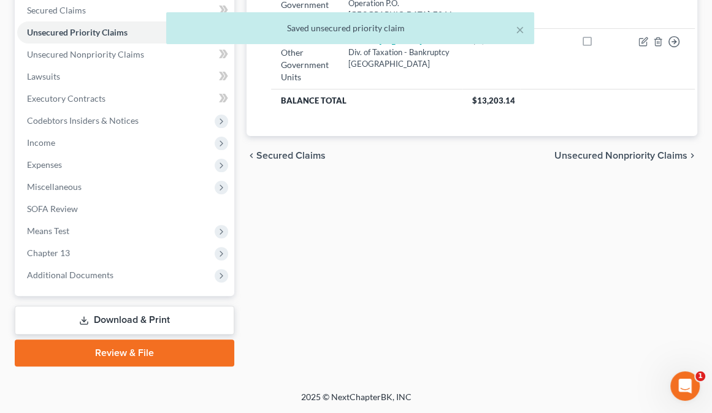
scroll to position [343, 0]
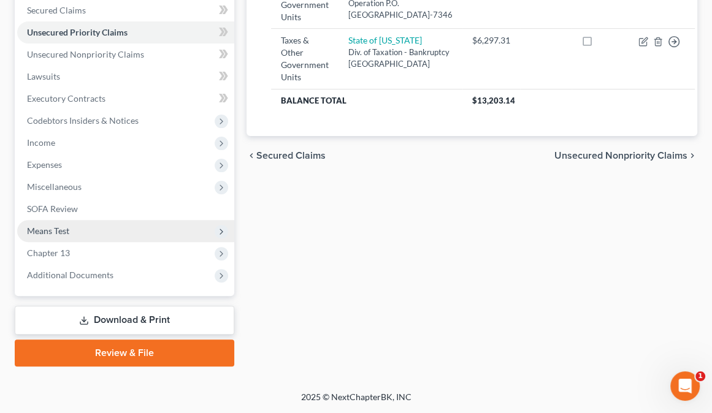
click at [123, 242] on span "Means Test" at bounding box center [125, 231] width 217 height 22
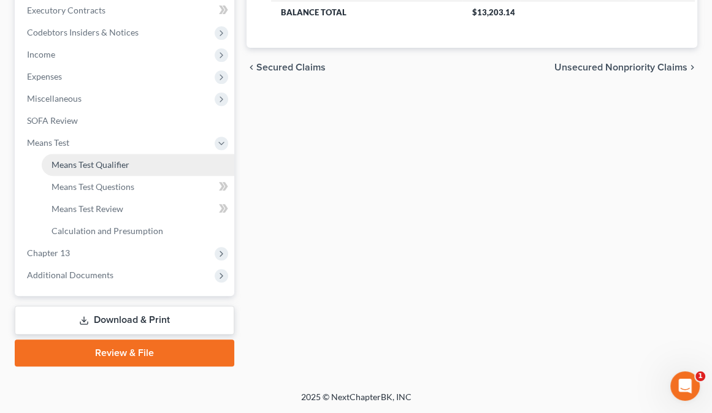
scroll to position [539, 0]
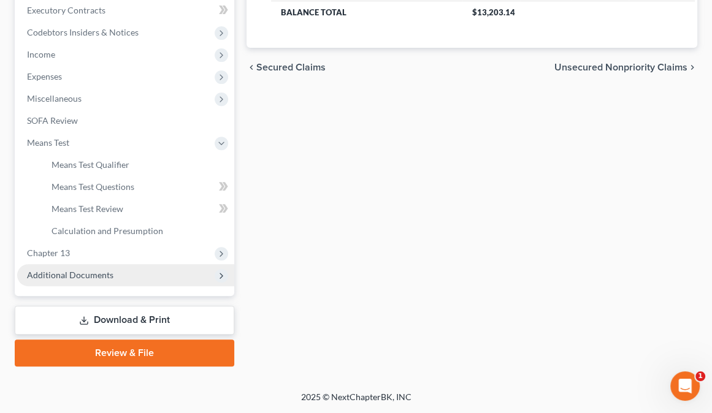
click at [113, 270] on span "Additional Documents" at bounding box center [70, 275] width 86 height 10
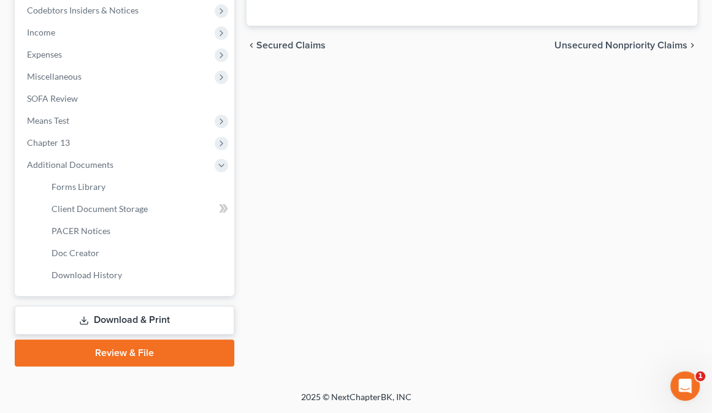
click at [154, 335] on link "Download & Print" at bounding box center [124, 320] width 219 height 29
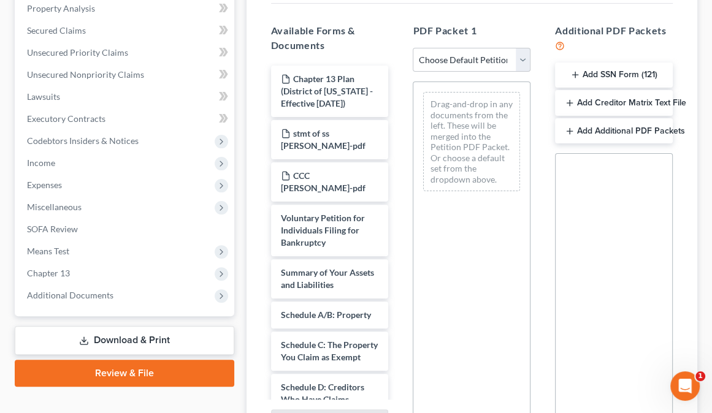
scroll to position [245, 0]
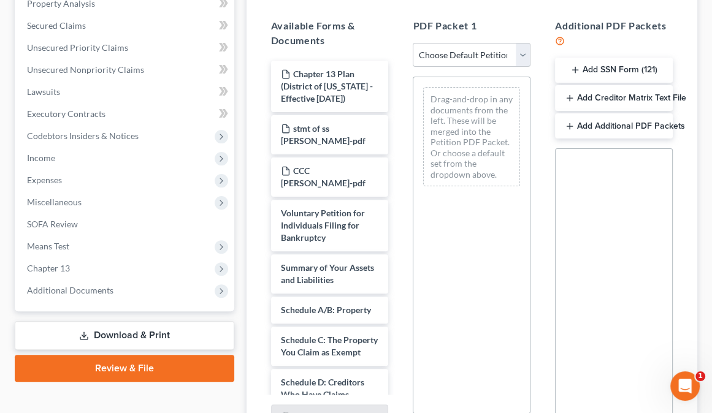
click at [517, 67] on select "Choose Default Petition PDF Packet Complete Bankruptcy Petition (all forms and …" at bounding box center [471, 55] width 118 height 25
select select "2"
click at [414, 67] on select "Choose Default Petition PDF Packet Complete Bankruptcy Petition (all forms and …" at bounding box center [471, 55] width 118 height 25
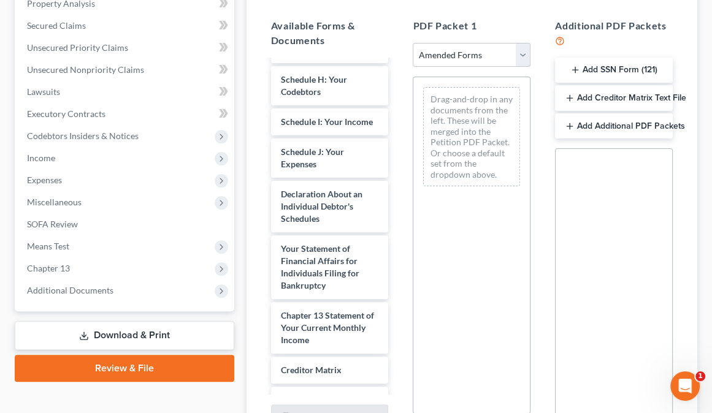
scroll to position [343, 0]
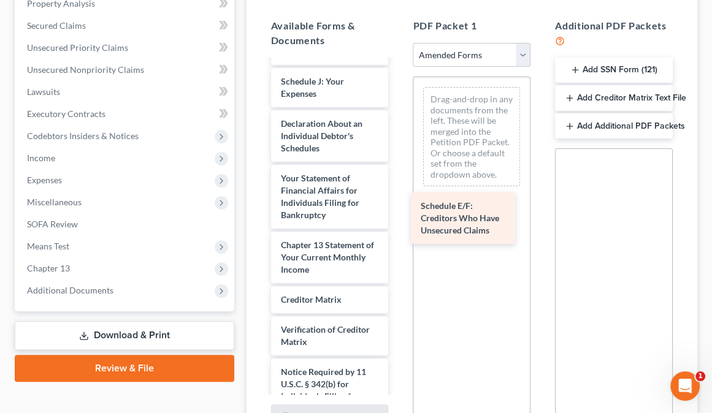
drag, startPoint x: 351, startPoint y: 216, endPoint x: 483, endPoint y: 215, distance: 132.4
click at [398, 215] on div "Schedule E/F: Creditors Who Have Unsecured Claims Voluntary Petition for Indivi…" at bounding box center [329, 90] width 137 height 747
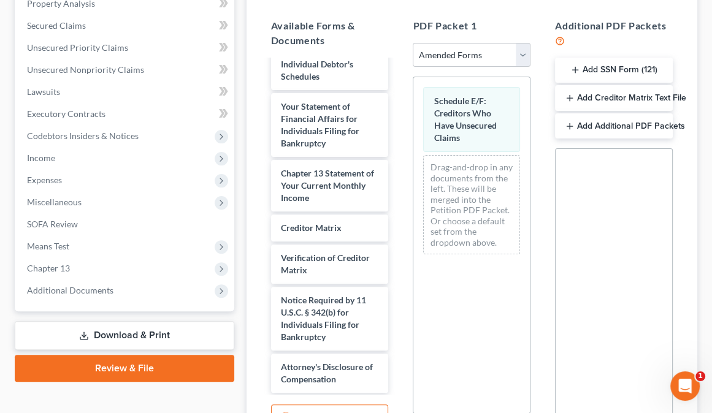
scroll to position [441, 0]
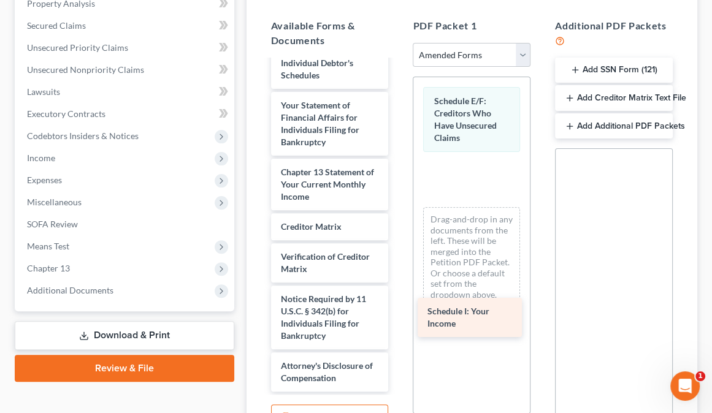
drag, startPoint x: 339, startPoint y: 262, endPoint x: 478, endPoint y: 314, distance: 148.8
click at [398, 314] on div "Schedule I: Your Income Voluntary Petition for Individuals Filing for Bankruptc…" at bounding box center [329, 33] width 137 height 717
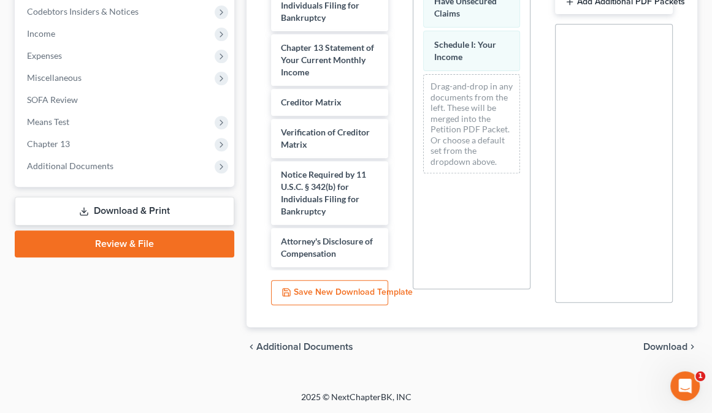
scroll to position [422, 0]
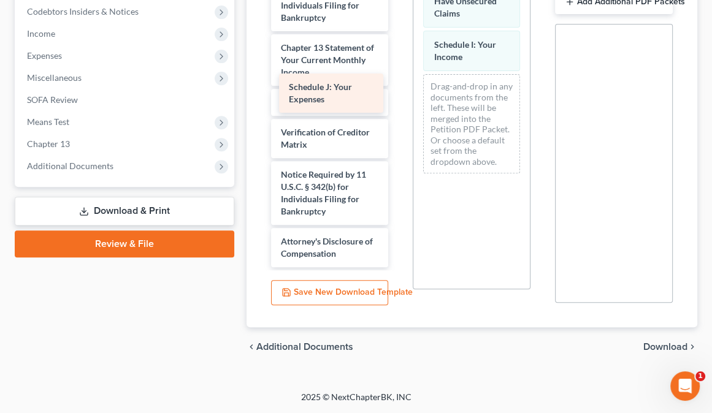
drag, startPoint x: 326, startPoint y: 142, endPoint x: 327, endPoint y: 99, distance: 42.9
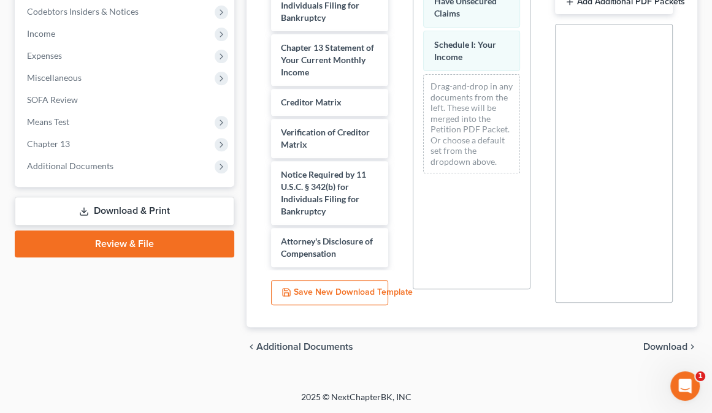
scroll to position [667, 0]
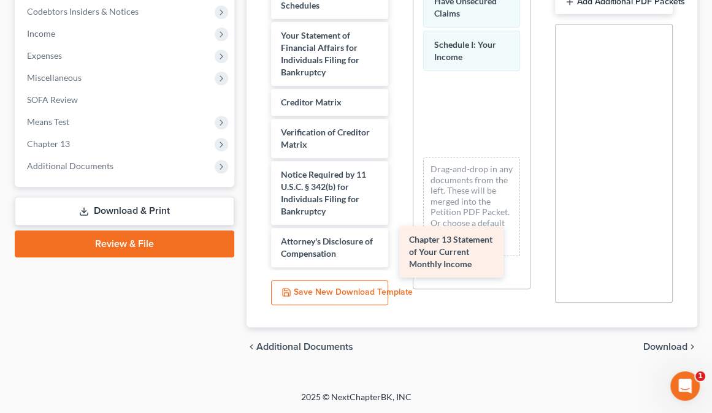
drag, startPoint x: 328, startPoint y: 166, endPoint x: 449, endPoint y: 257, distance: 151.4
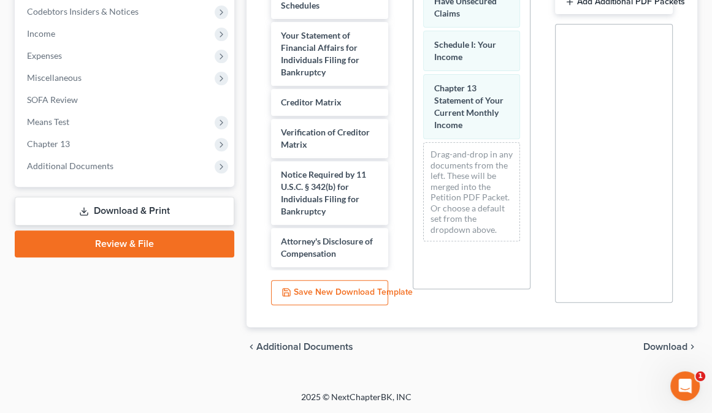
scroll to position [509, 0]
click at [669, 342] on span "Download" at bounding box center [665, 347] width 44 height 10
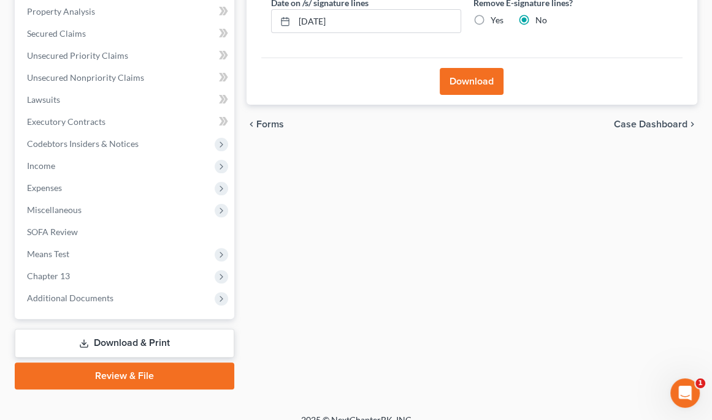
scroll to position [194, 0]
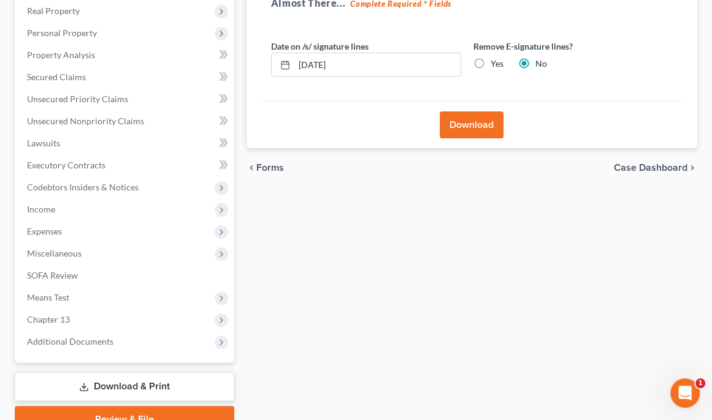
click at [477, 139] on button "Download" at bounding box center [471, 125] width 64 height 27
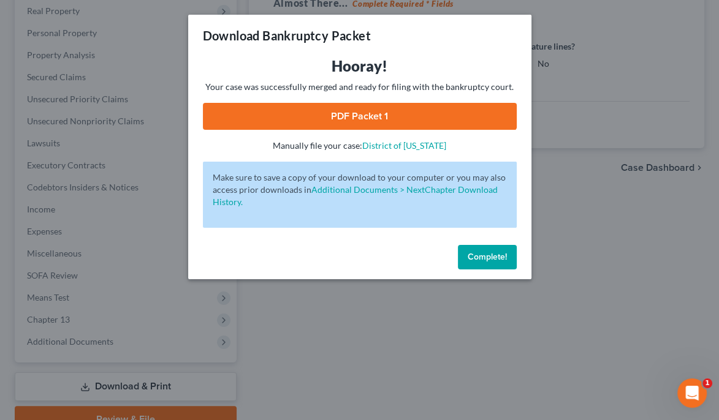
click at [507, 262] on span "Complete!" at bounding box center [487, 257] width 39 height 10
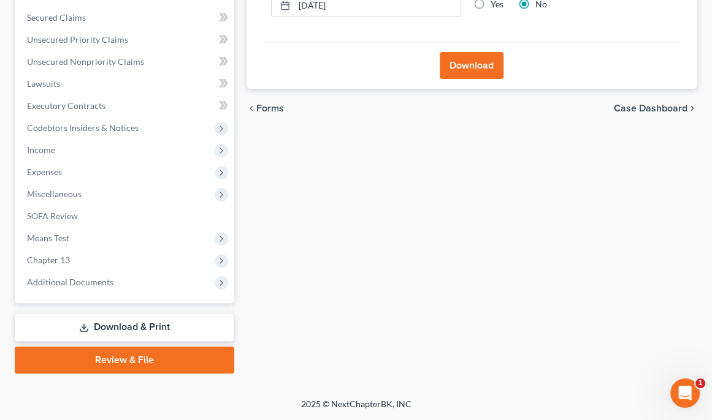
scroll to position [439, 0]
click at [158, 313] on link "Download & Print" at bounding box center [124, 327] width 219 height 29
click at [115, 313] on link "Download & Print" at bounding box center [124, 327] width 219 height 29
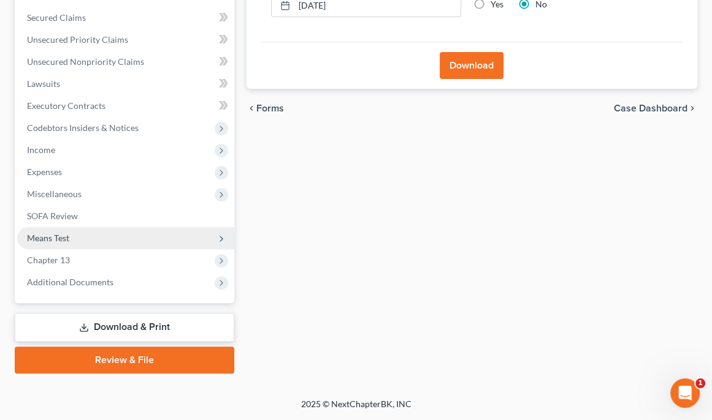
click at [66, 233] on span "Means Test" at bounding box center [48, 238] width 42 height 10
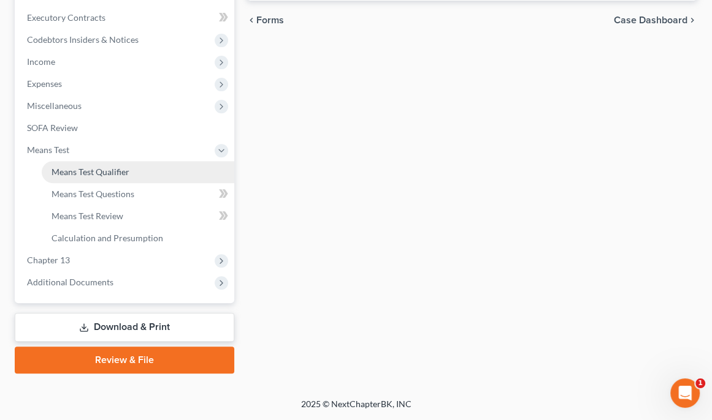
click at [83, 177] on span "Means Test Qualifier" at bounding box center [90, 172] width 78 height 10
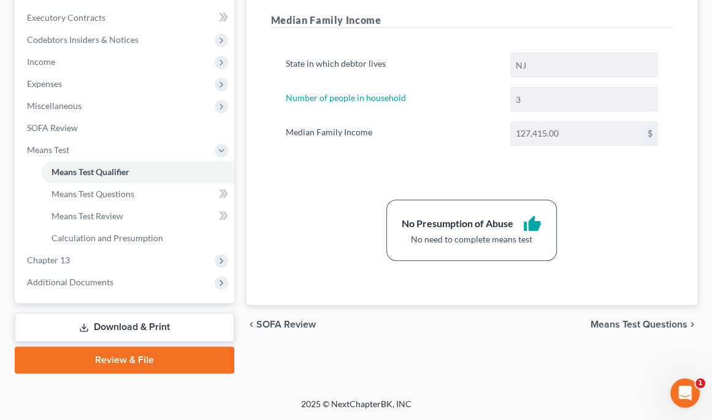
scroll to position [555, 0]
click at [112, 313] on link "Download & Print" at bounding box center [124, 327] width 219 height 29
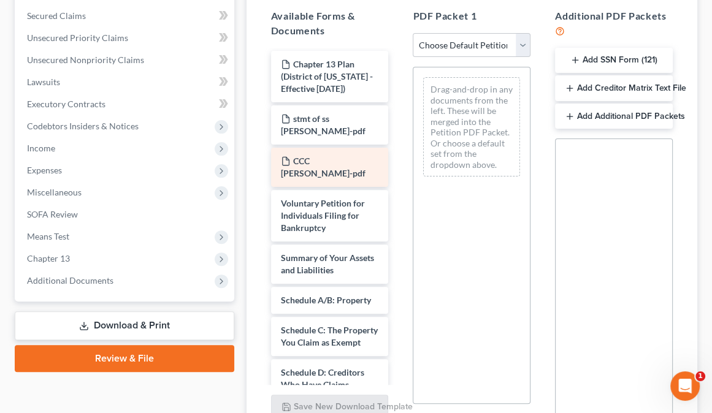
scroll to position [294, 0]
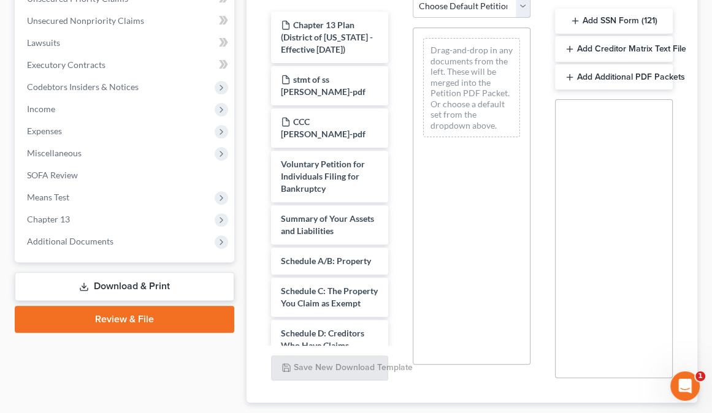
click at [515, 18] on select "Choose Default Petition PDF Packet Complete Bankruptcy Petition (all forms and …" at bounding box center [471, 6] width 118 height 25
select select "2"
click at [414, 18] on select "Choose Default Petition PDF Packet Complete Bankruptcy Petition (all forms and …" at bounding box center [471, 6] width 118 height 25
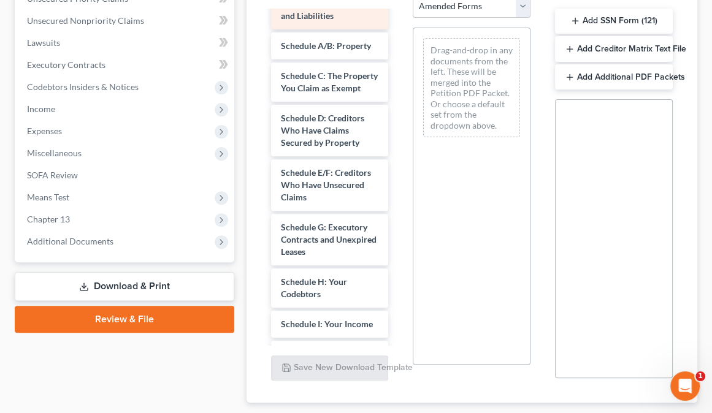
scroll to position [49, 0]
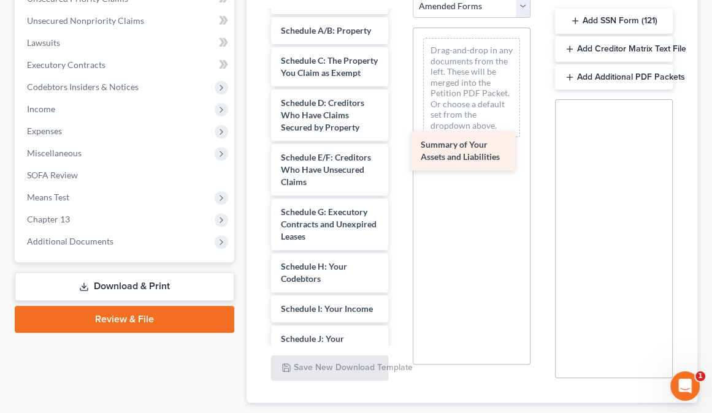
drag, startPoint x: 333, startPoint y: 179, endPoint x: 463, endPoint y: 159, distance: 131.4
click at [398, 159] on div "Summary of Your Assets and Liabilities Voluntary Petition for Individuals Filin…" at bounding box center [329, 342] width 137 height 759
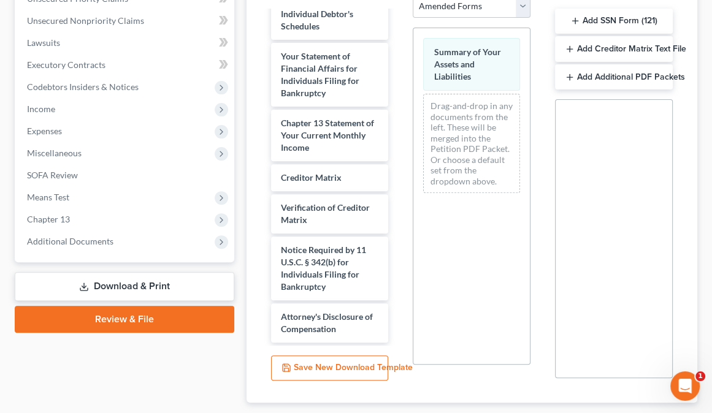
scroll to position [490, 0]
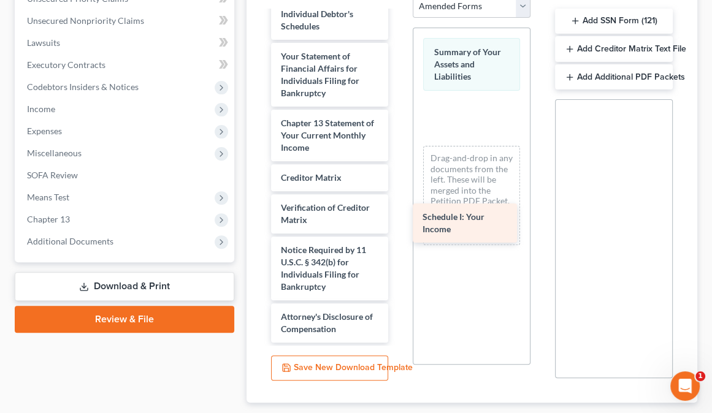
drag, startPoint x: 346, startPoint y: 189, endPoint x: 480, endPoint y: 230, distance: 140.4
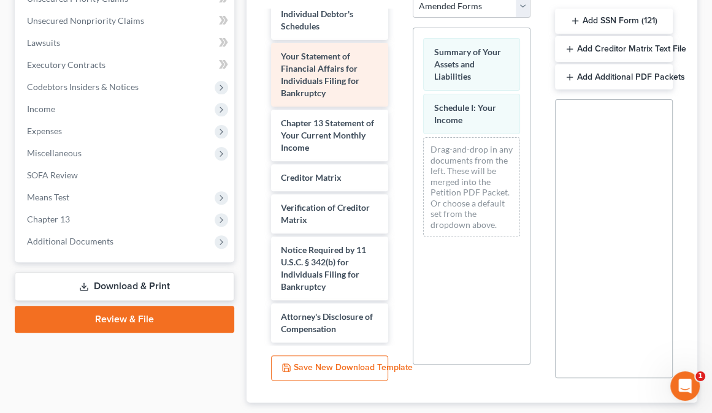
scroll to position [588, 0]
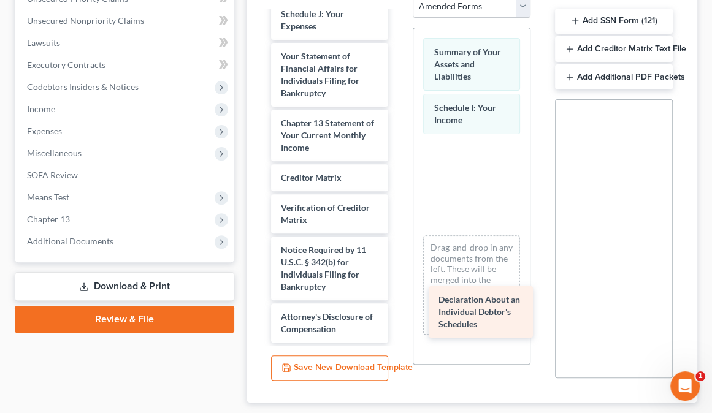
drag, startPoint x: 326, startPoint y: 181, endPoint x: 476, endPoint y: 351, distance: 226.6
click at [398, 343] on div "Declaration About an Individual Debtor's Schedules Voluntary Petition for Indiv…" at bounding box center [329, 5] width 137 height 675
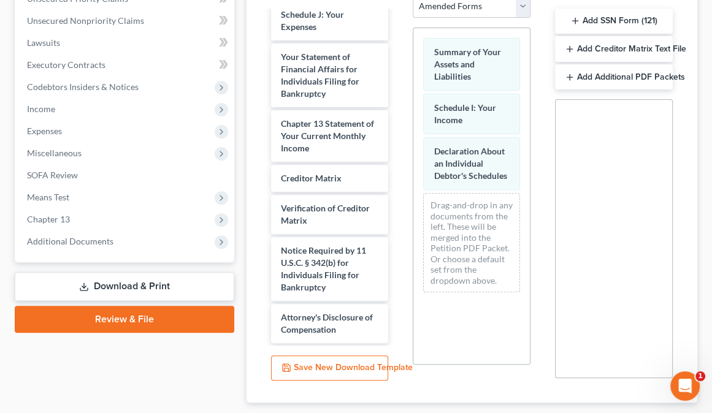
scroll to position [294, 0]
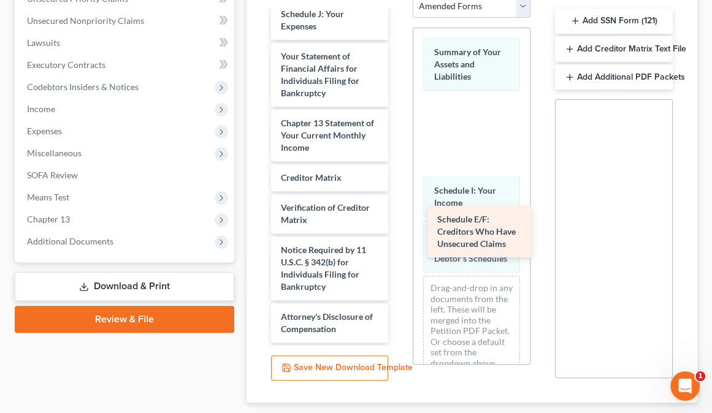
drag, startPoint x: 340, startPoint y: 168, endPoint x: 488, endPoint y: 247, distance: 167.5
click at [398, 247] on div "Schedule E/F: Creditors Who Have Unsecured Claims Voluntary Petition for Indivi…" at bounding box center [329, 32] width 137 height 620
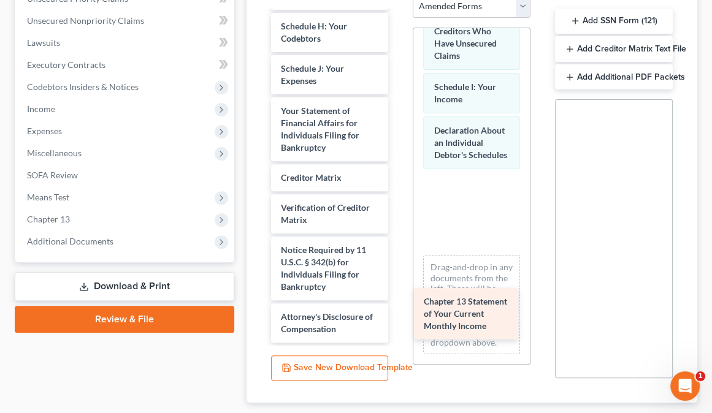
scroll to position [566, 0]
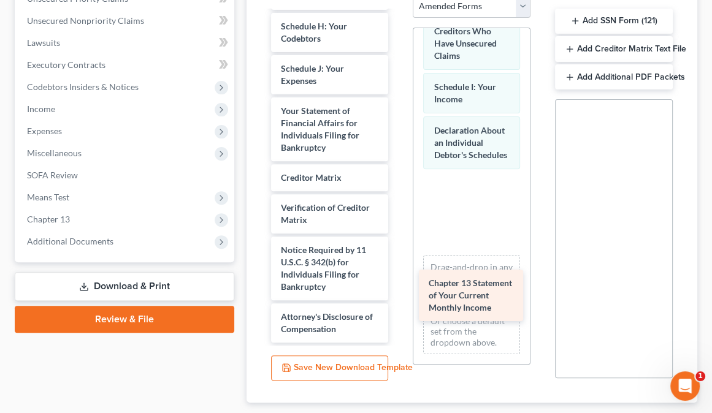
drag, startPoint x: 324, startPoint y: 185, endPoint x: 464, endPoint y: 320, distance: 194.6
click at [398, 320] on div "Chapter 13 Statement of Your Current Monthly Income Voluntary Petition for Indi…" at bounding box center [329, 60] width 137 height 566
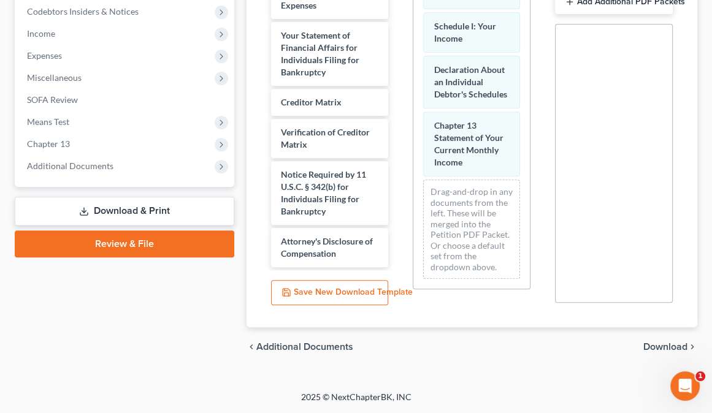
scroll to position [490, 0]
click at [659, 347] on span "Download" at bounding box center [665, 347] width 44 height 10
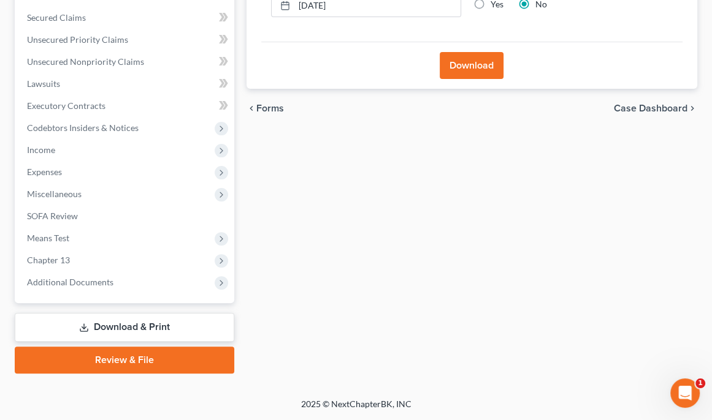
scroll to position [243, 0]
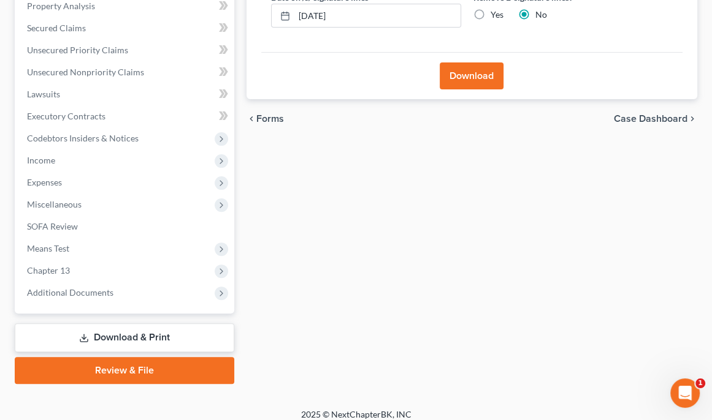
click at [471, 89] on button "Download" at bounding box center [471, 76] width 64 height 27
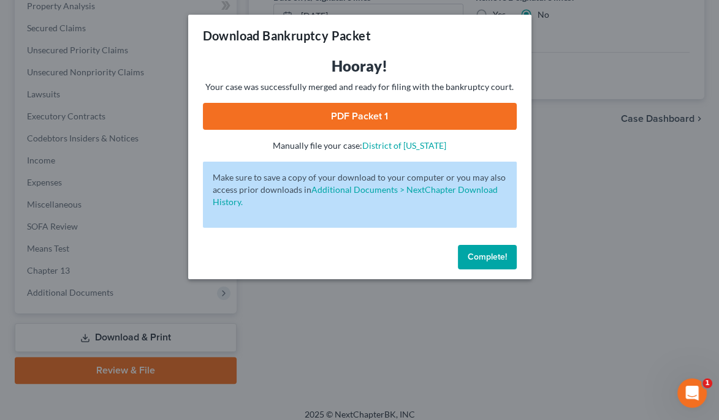
click at [370, 130] on link "PDF Packet 1" at bounding box center [360, 116] width 314 height 27
click at [505, 270] on button "Complete!" at bounding box center [487, 257] width 59 height 25
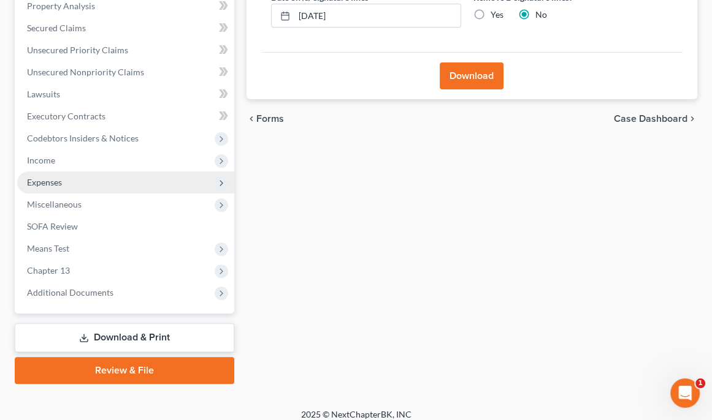
click at [82, 194] on span "Expenses" at bounding box center [125, 183] width 217 height 22
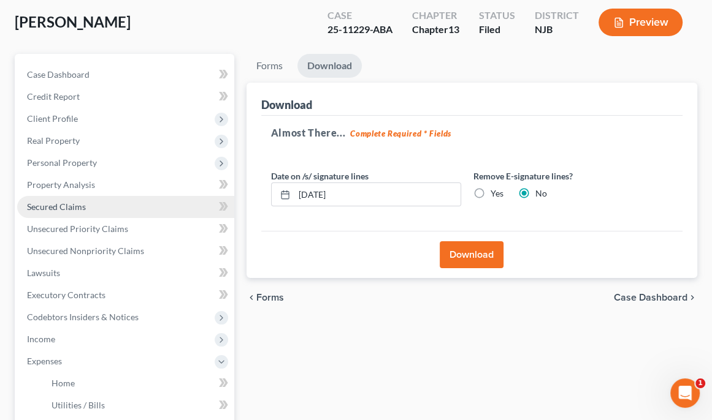
scroll to position [47, 0]
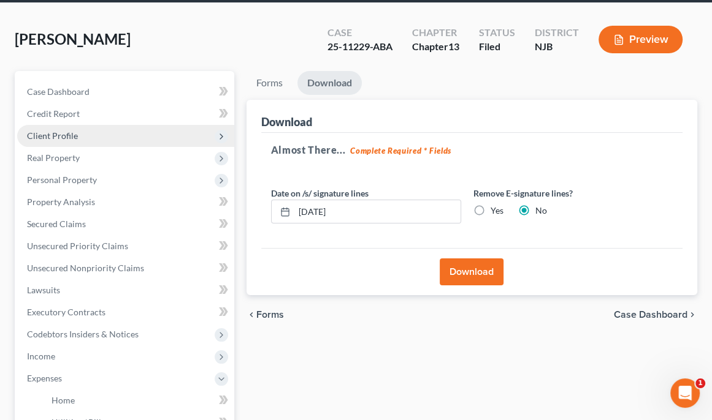
click at [120, 147] on span "Client Profile" at bounding box center [125, 136] width 217 height 22
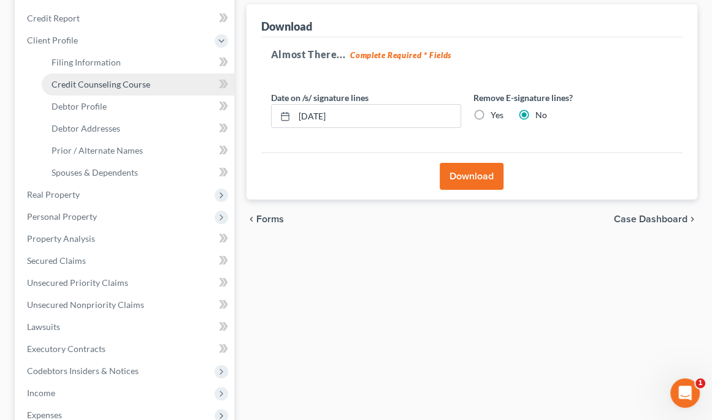
scroll to position [145, 0]
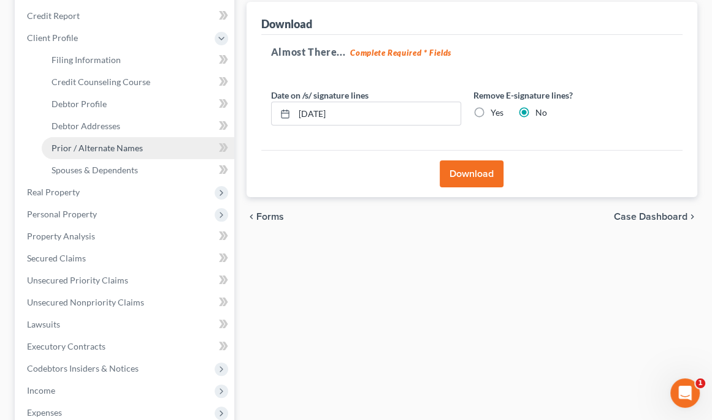
click at [143, 153] on span "Prior / Alternate Names" at bounding box center [96, 148] width 91 height 10
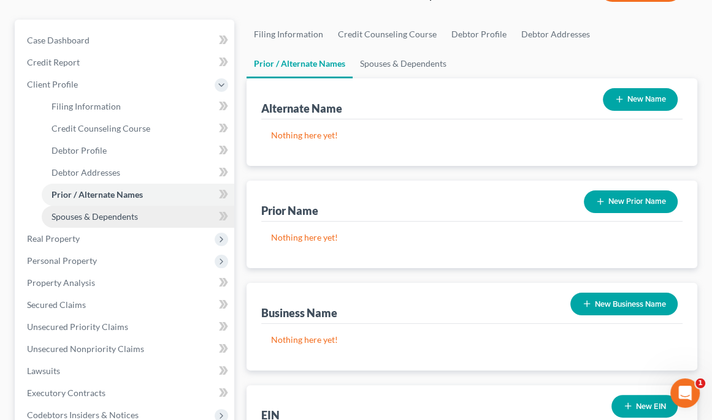
click at [128, 222] on span "Spouses & Dependents" at bounding box center [94, 216] width 86 height 10
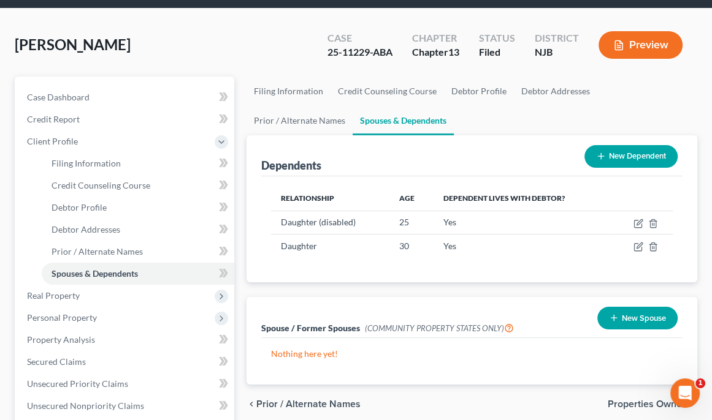
scroll to position [98, 0]
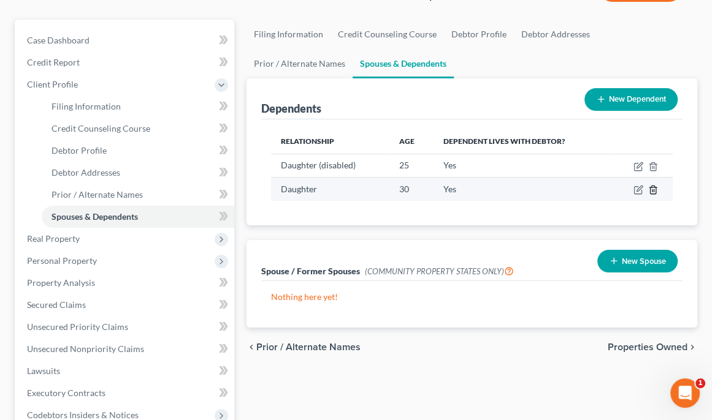
click at [652, 192] on line "button" at bounding box center [652, 191] width 0 height 2
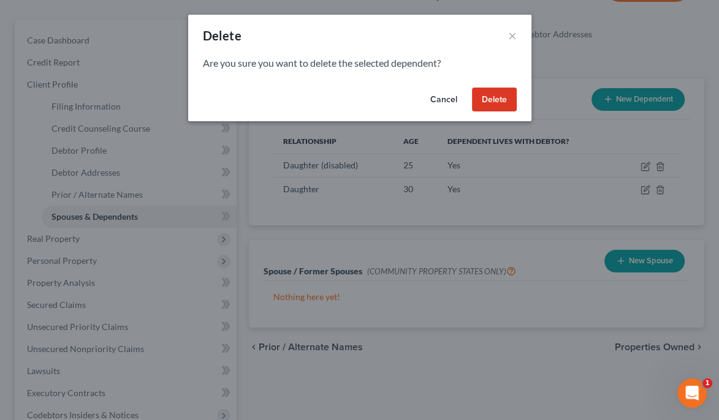
click at [517, 112] on button "Delete" at bounding box center [494, 100] width 45 height 25
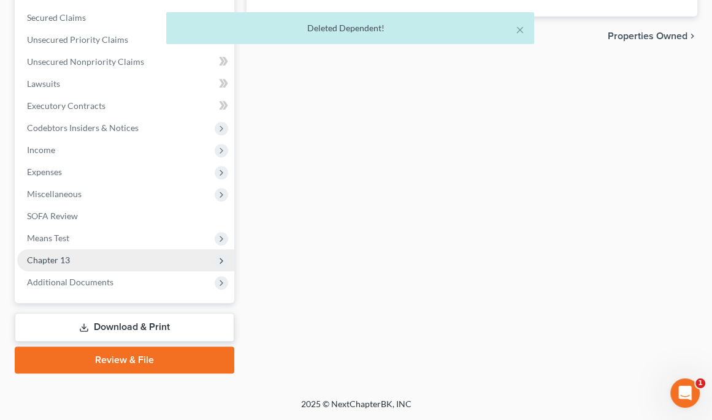
scroll to position [588, 0]
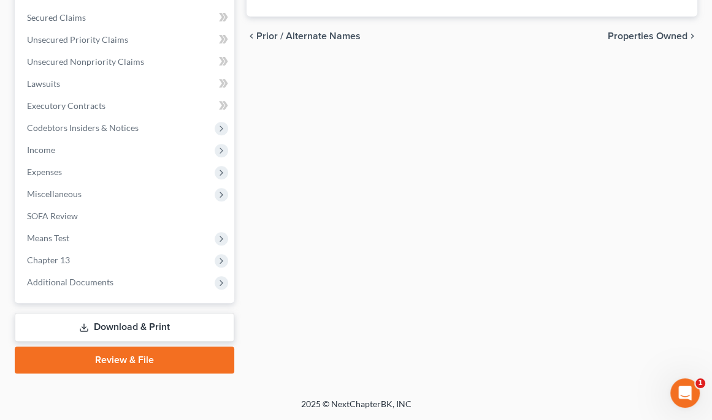
click at [152, 319] on link "Download & Print" at bounding box center [124, 327] width 219 height 29
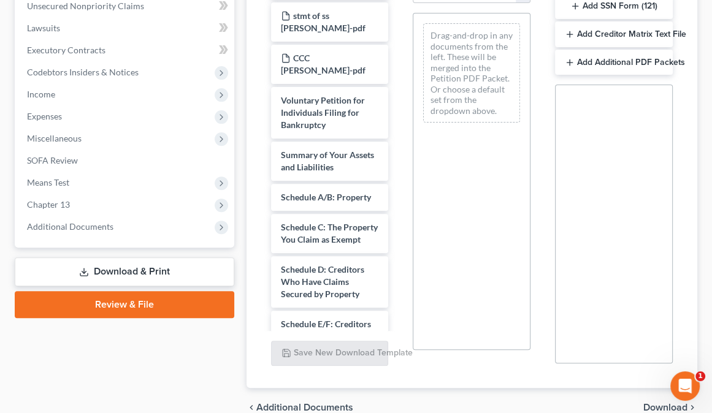
scroll to position [343, 0]
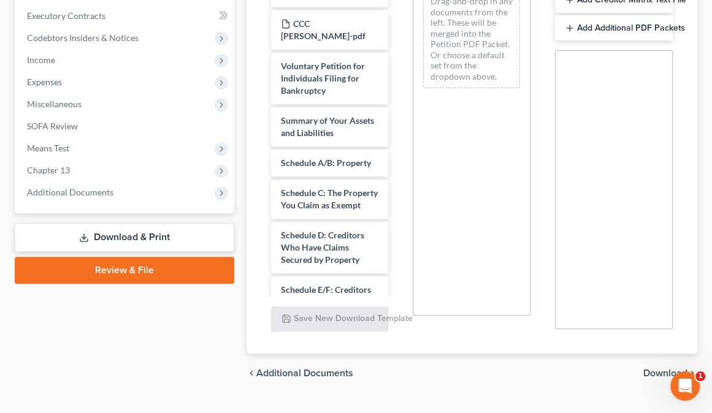
select select "2"
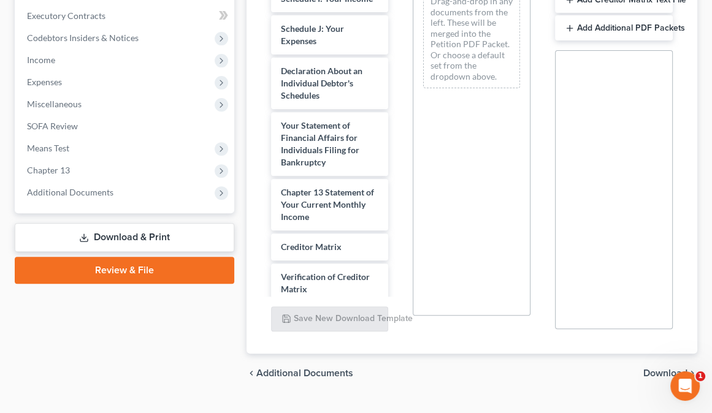
scroll to position [392, 0]
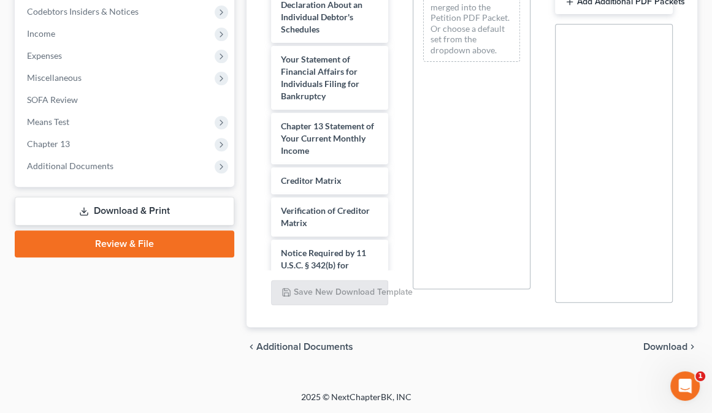
scroll to position [441, 0]
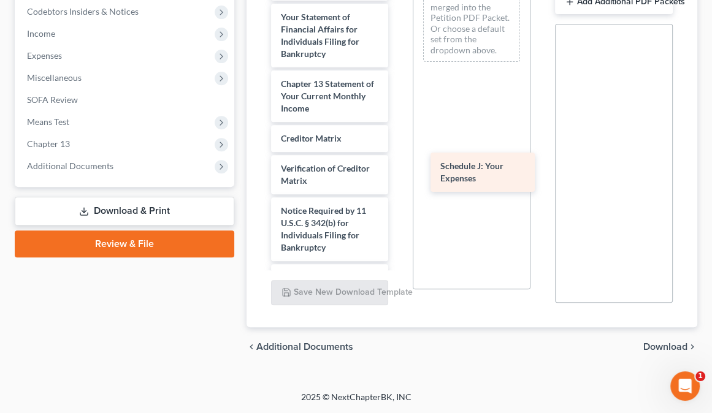
drag, startPoint x: 346, startPoint y: 255, endPoint x: 495, endPoint y: 173, distance: 170.3
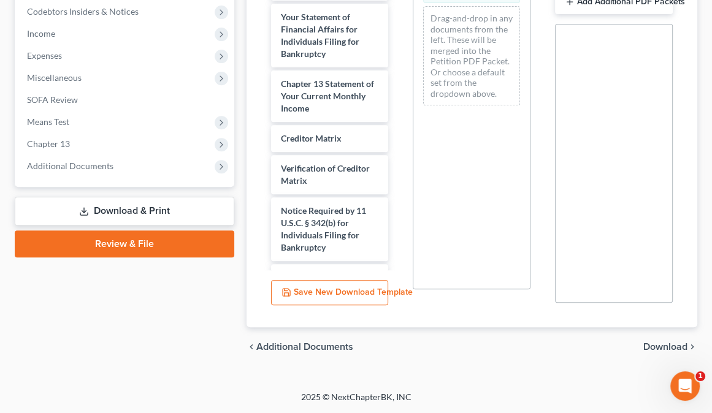
click at [643, 342] on span "Download" at bounding box center [665, 347] width 44 height 10
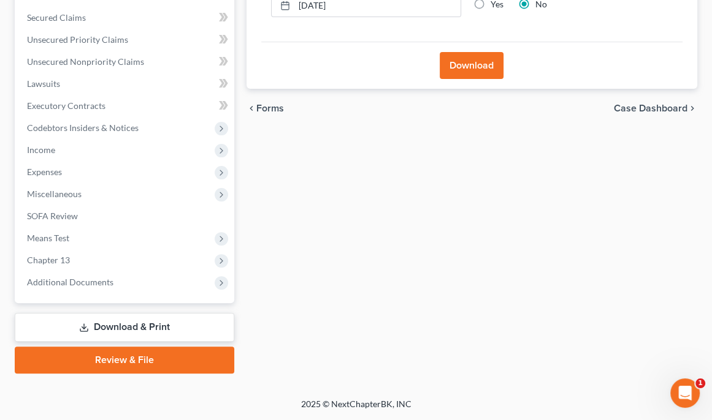
scroll to position [292, 0]
click at [473, 79] on button "Download" at bounding box center [471, 65] width 64 height 27
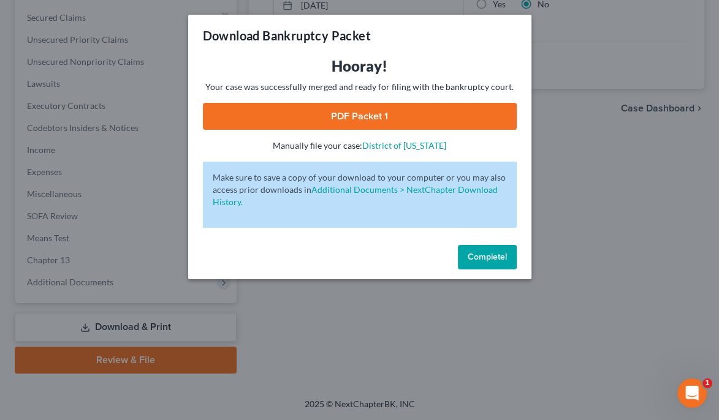
click at [382, 130] on link "PDF Packet 1" at bounding box center [360, 116] width 314 height 27
drag, startPoint x: 542, startPoint y: 333, endPoint x: 537, endPoint y: 327, distance: 7.5
click at [517, 270] on button "Complete!" at bounding box center [487, 257] width 59 height 25
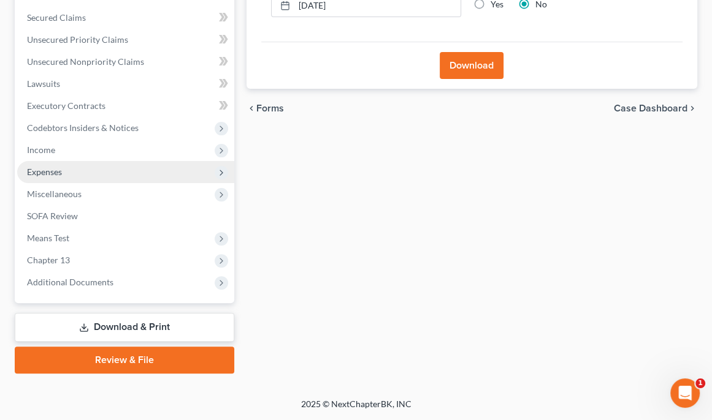
click at [122, 183] on span "Expenses" at bounding box center [125, 172] width 217 height 22
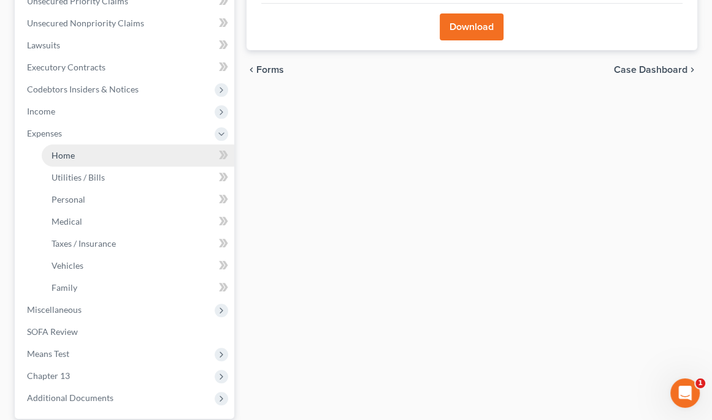
click at [143, 167] on link "Home" at bounding box center [138, 156] width 192 height 22
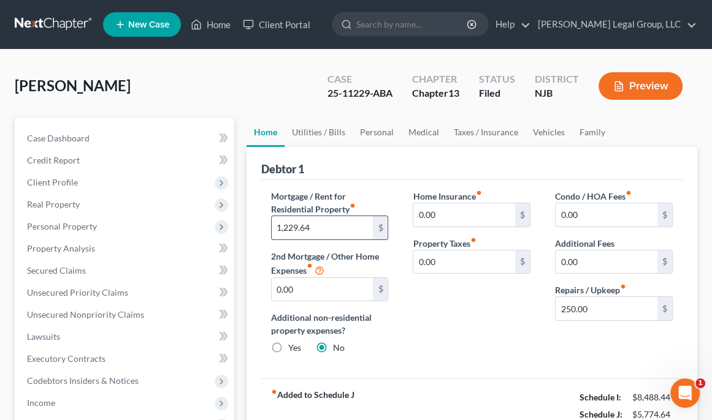
click at [326, 240] on input "1,229.64" at bounding box center [322, 227] width 102 height 23
type input "1,255.12"
click at [507, 97] on div "[PERSON_NAME] Case 25-11229-ABA Chapter Chapter 13 Status [GEOGRAPHIC_DATA] [GE…" at bounding box center [356, 428] width 712 height 756
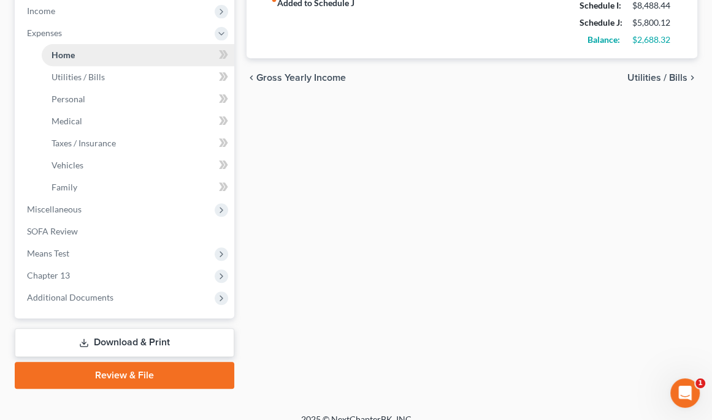
scroll to position [392, 0]
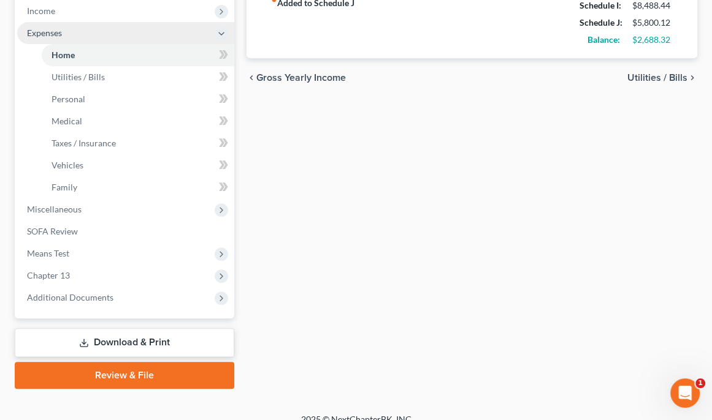
click at [221, 39] on icon at bounding box center [221, 34] width 10 height 10
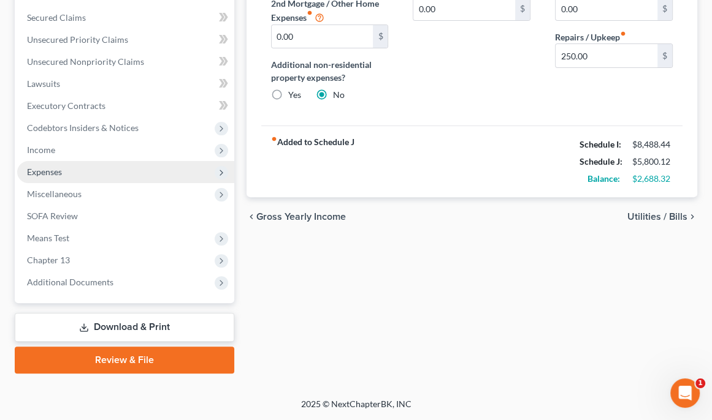
click at [130, 161] on span "Expenses" at bounding box center [125, 172] width 217 height 22
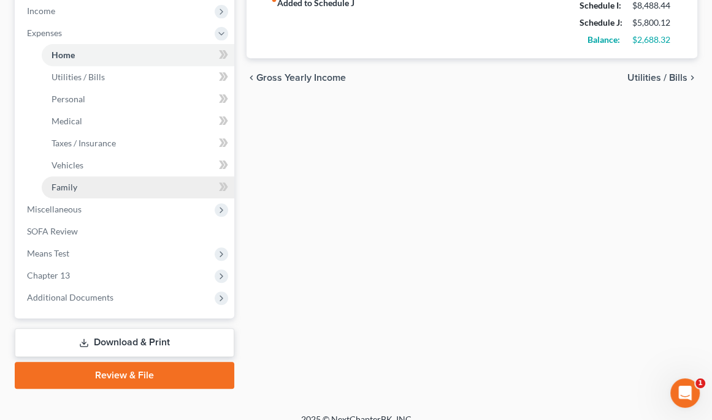
click at [128, 199] on link "Family" at bounding box center [138, 188] width 192 height 22
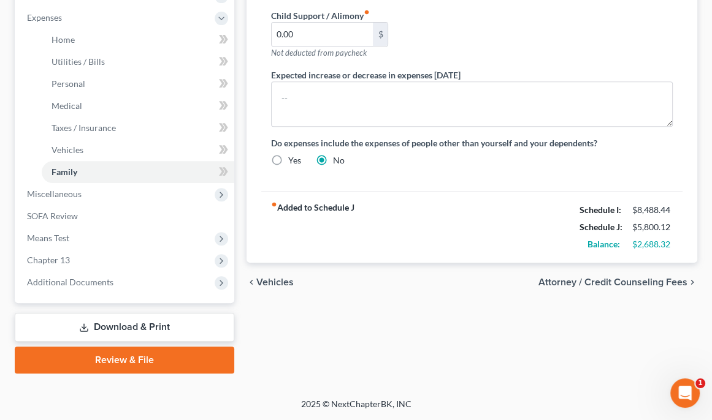
scroll to position [539, 0]
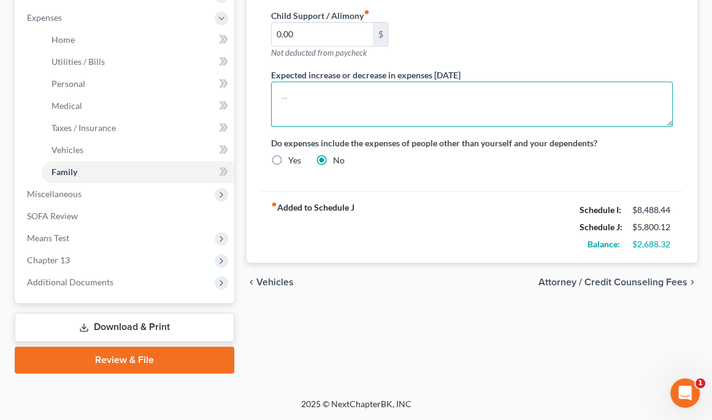
click at [390, 127] on textarea at bounding box center [471, 104] width 401 height 45
type textarea "$"
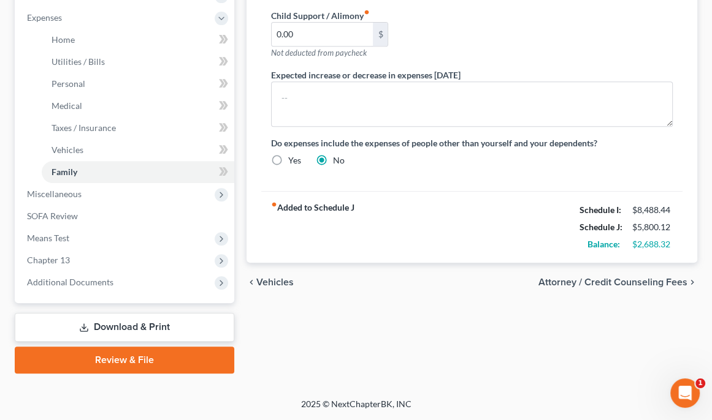
click at [268, 127] on div "Expected increase or decrease in expenses [DATE]" at bounding box center [472, 98] width 426 height 58
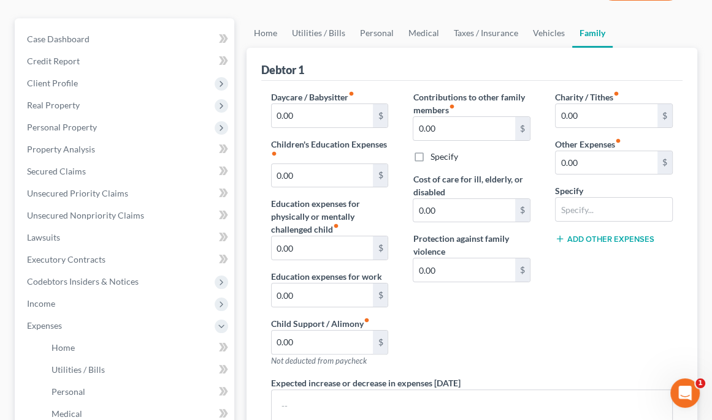
scroll to position [98, 0]
click at [284, 49] on link "Home" at bounding box center [265, 34] width 38 height 29
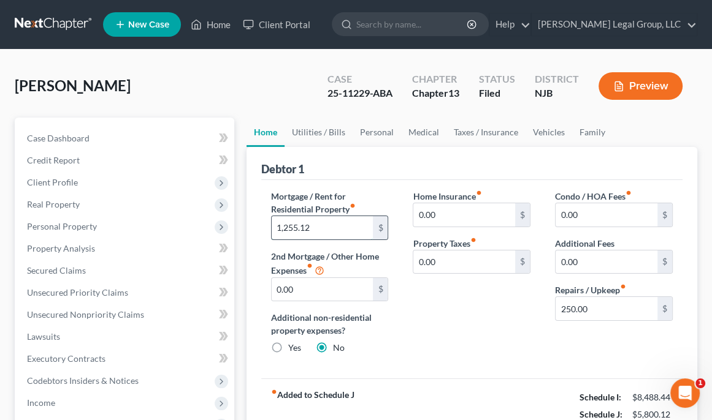
click at [309, 240] on input "1,255.12" at bounding box center [322, 227] width 102 height 23
click at [400, 180] on div "Debtor 1" at bounding box center [471, 163] width 421 height 33
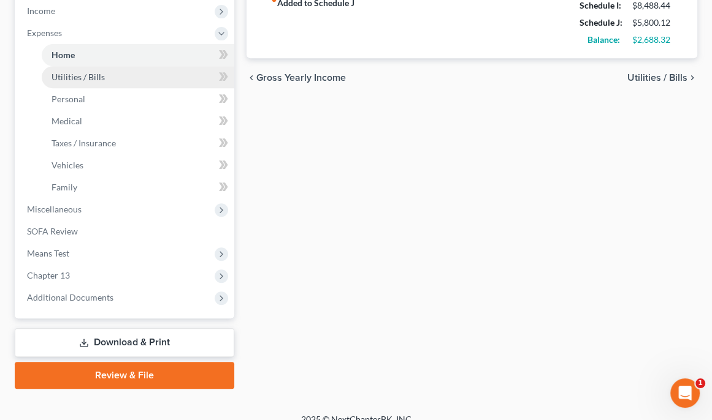
click at [81, 82] on span "Utilities / Bills" at bounding box center [77, 77] width 53 height 10
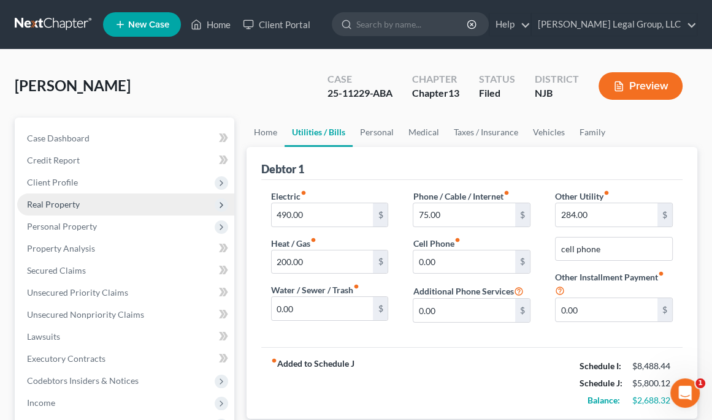
scroll to position [294, 0]
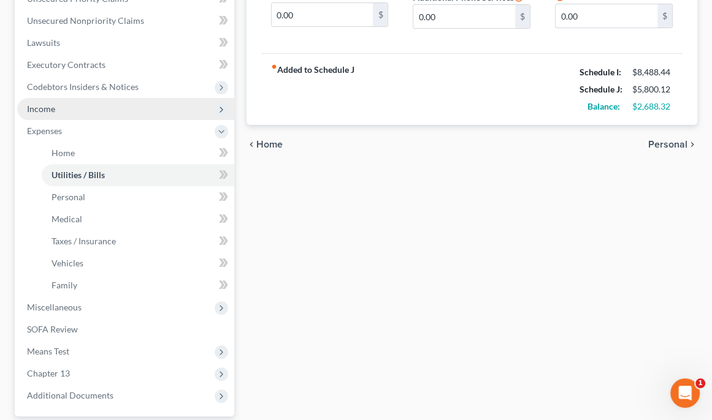
click at [90, 120] on span "Income" at bounding box center [125, 109] width 217 height 22
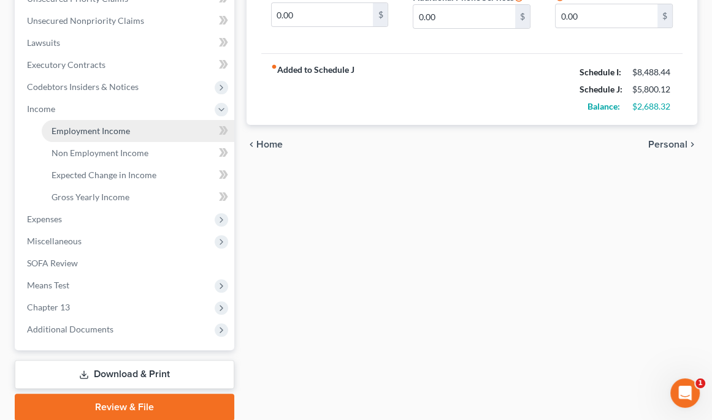
click at [121, 136] on span "Employment Income" at bounding box center [90, 131] width 78 height 10
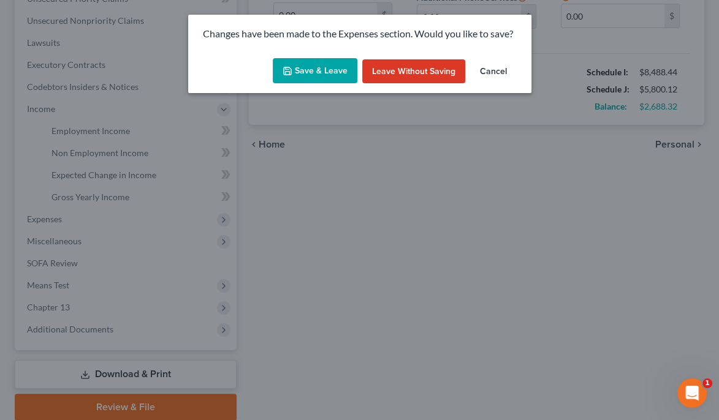
click at [314, 81] on button "Save & Leave" at bounding box center [315, 71] width 85 height 26
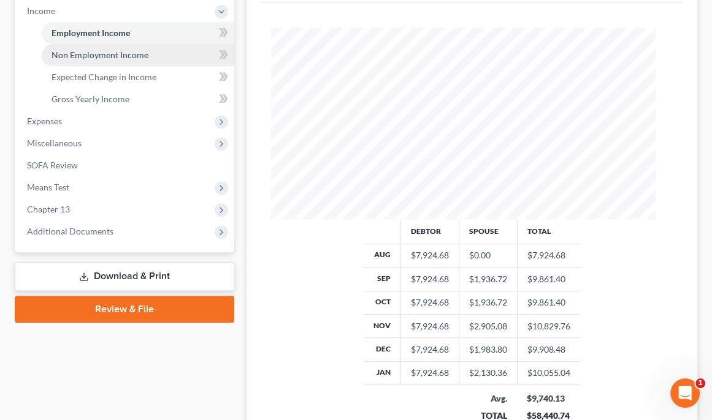
scroll to position [343, 0]
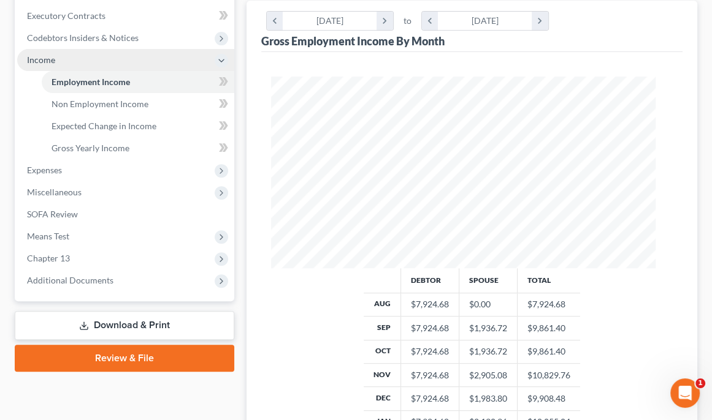
click at [220, 66] on icon at bounding box center [221, 61] width 10 height 10
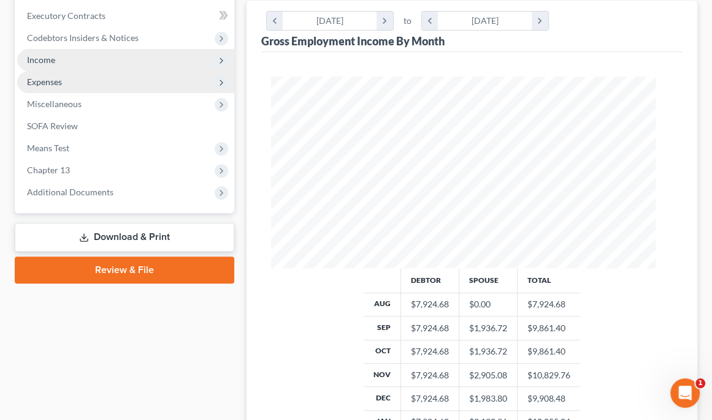
click at [164, 93] on span "Expenses" at bounding box center [125, 82] width 217 height 22
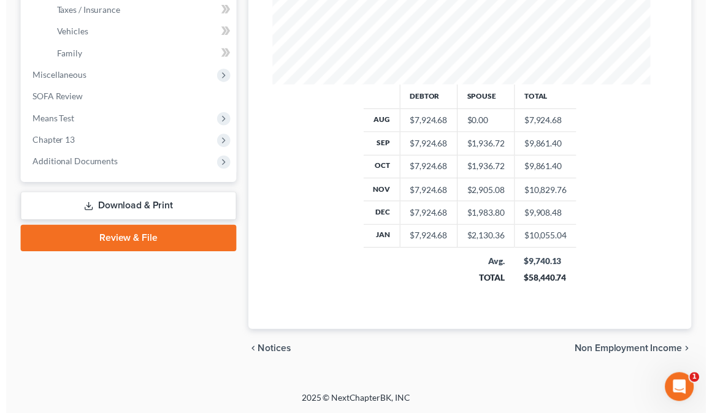
scroll to position [637, 0]
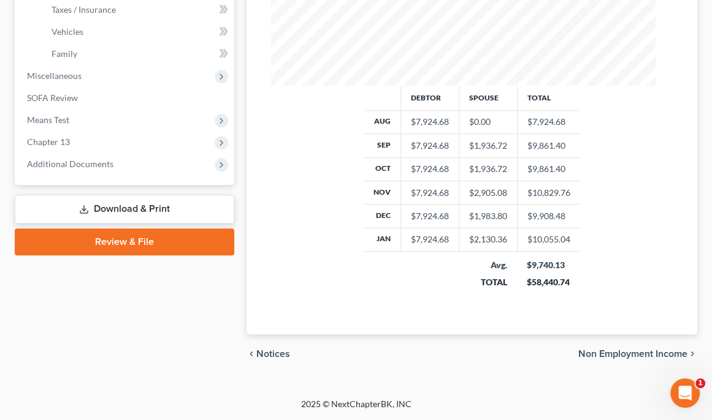
click at [93, 224] on link "Download & Print" at bounding box center [124, 209] width 219 height 29
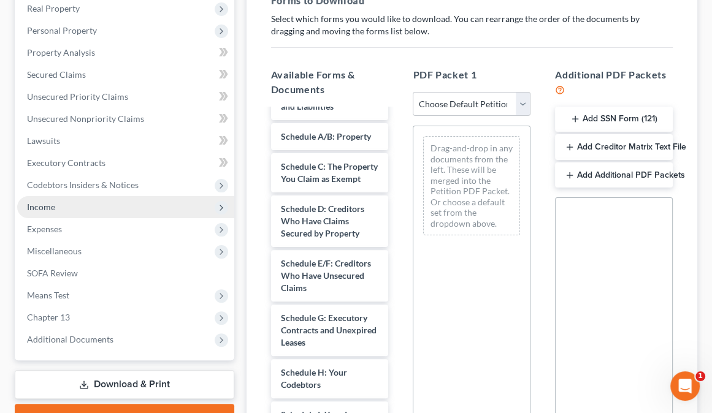
scroll to position [245, 0]
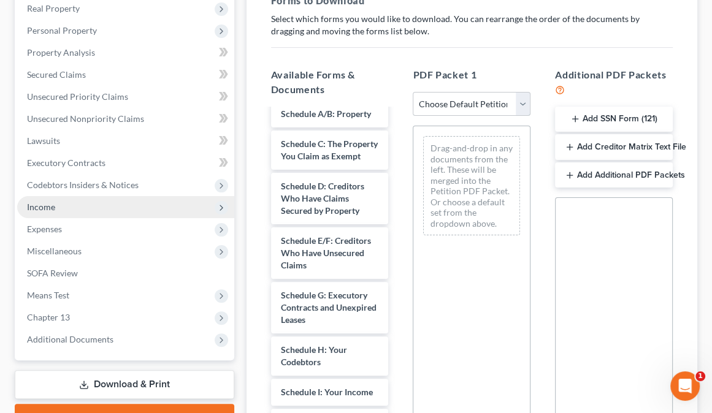
click at [474, 116] on select "Choose Default Petition PDF Packet Complete Bankruptcy Petition (all forms and …" at bounding box center [471, 104] width 118 height 25
select select "2"
click at [414, 116] on select "Choose Default Petition PDF Packet Complete Bankruptcy Petition (all forms and …" at bounding box center [471, 104] width 118 height 25
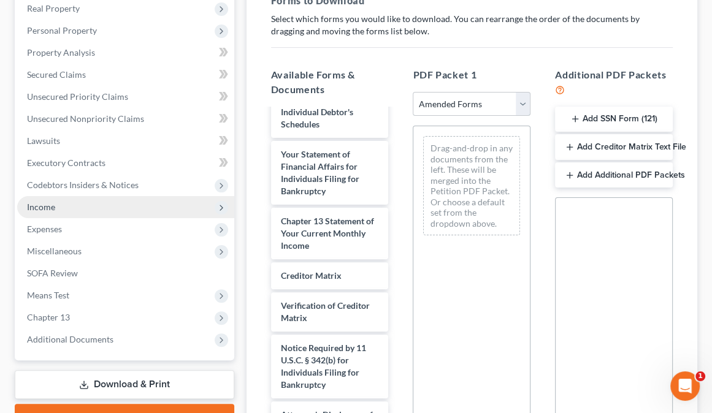
scroll to position [588, 0]
click at [331, 75] on span "Schedule J: Your Expenses" at bounding box center [312, 63] width 63 height 23
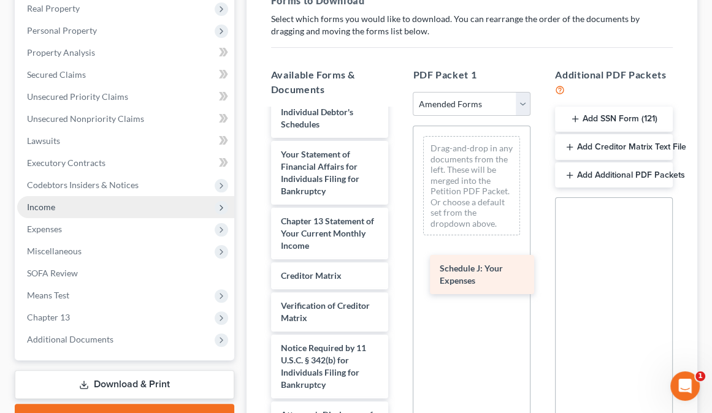
drag, startPoint x: 327, startPoint y: 303, endPoint x: 476, endPoint y: 275, distance: 152.3
click at [398, 275] on div "Schedule J: Your Expenses Voluntary Petition for Individuals Filing for Bankrup…" at bounding box center [329, 60] width 137 height 759
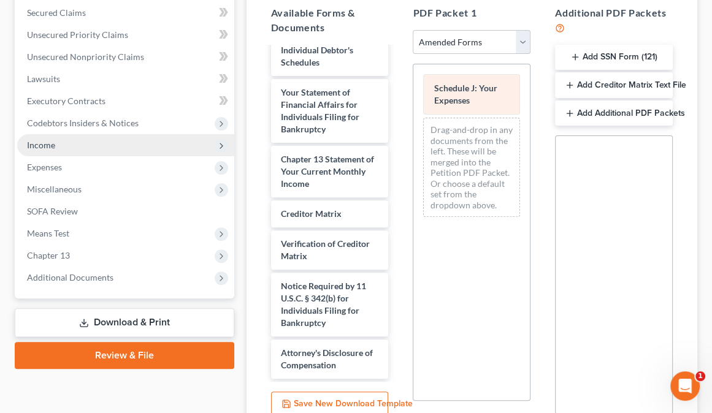
scroll to position [509, 0]
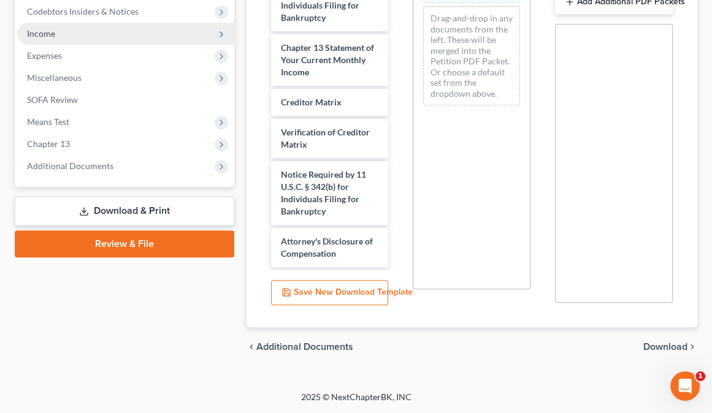
click at [666, 342] on span "Download" at bounding box center [665, 347] width 44 height 10
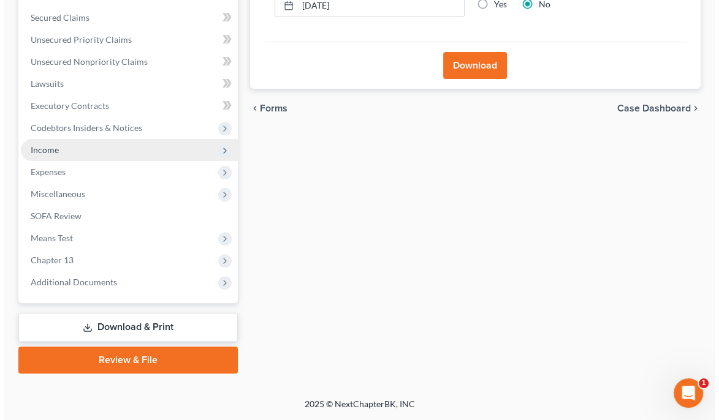
scroll to position [292, 0]
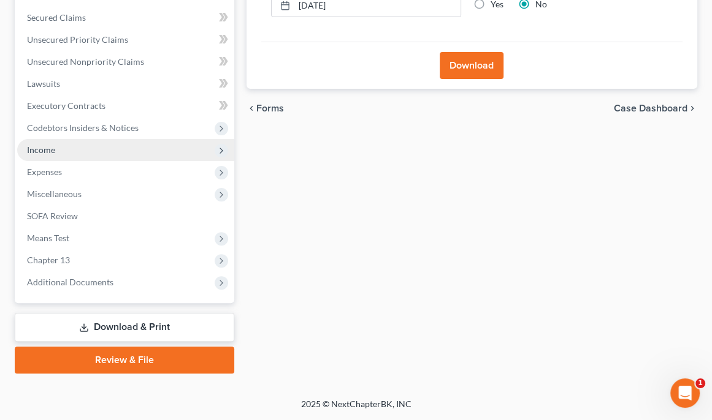
click at [468, 79] on button "Download" at bounding box center [471, 65] width 64 height 27
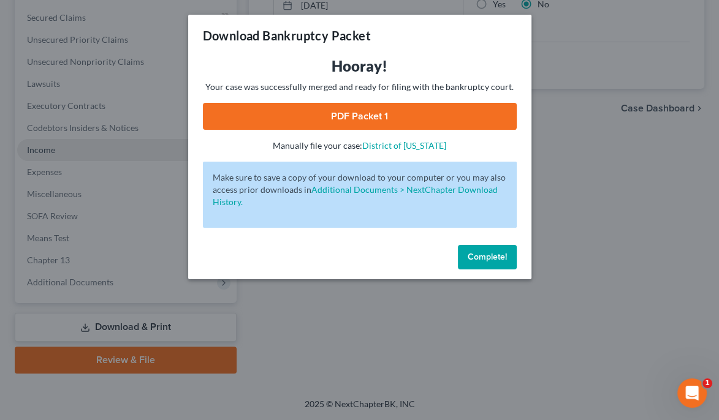
click at [340, 130] on link "PDF Packet 1" at bounding box center [360, 116] width 314 height 27
click at [427, 130] on link "PDF Packet 1" at bounding box center [360, 116] width 314 height 27
